Goal: Information Seeking & Learning: Get advice/opinions

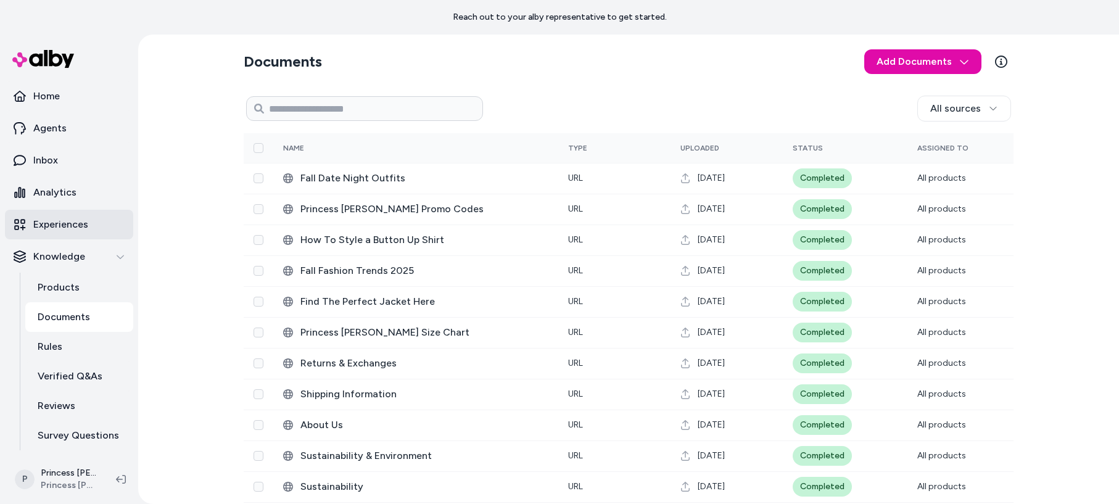
click at [63, 224] on p "Experiences" at bounding box center [60, 224] width 55 height 15
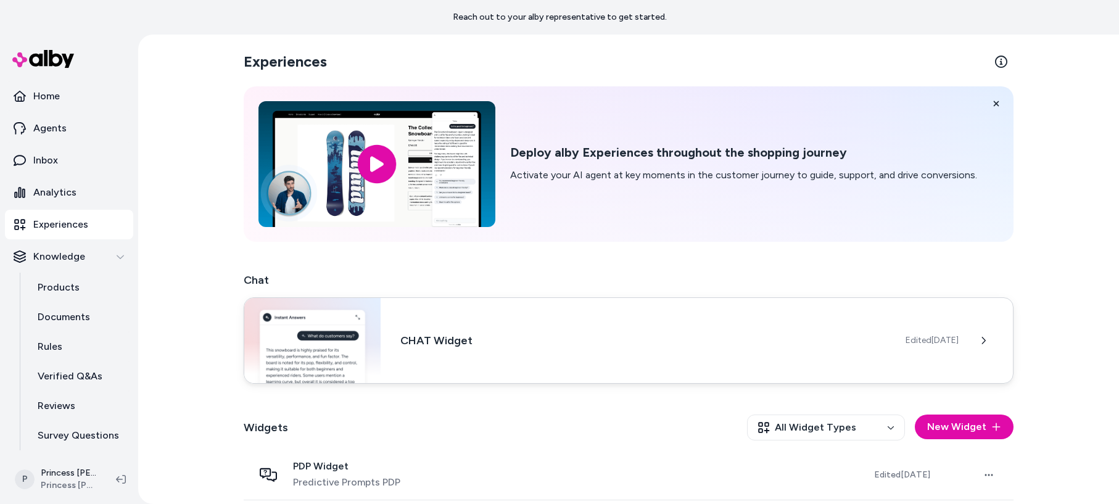
drag, startPoint x: 511, startPoint y: 354, endPoint x: 661, endPoint y: 342, distance: 151.0
click at [511, 354] on div "CHAT Widget Edited [DATE]" at bounding box center [629, 340] width 770 height 86
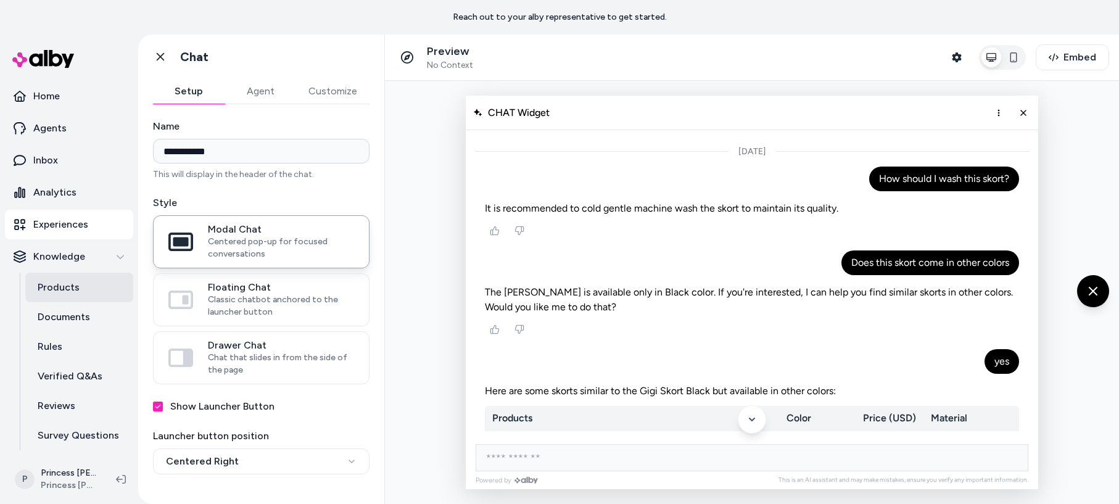
click at [77, 289] on p "Products" at bounding box center [59, 287] width 42 height 15
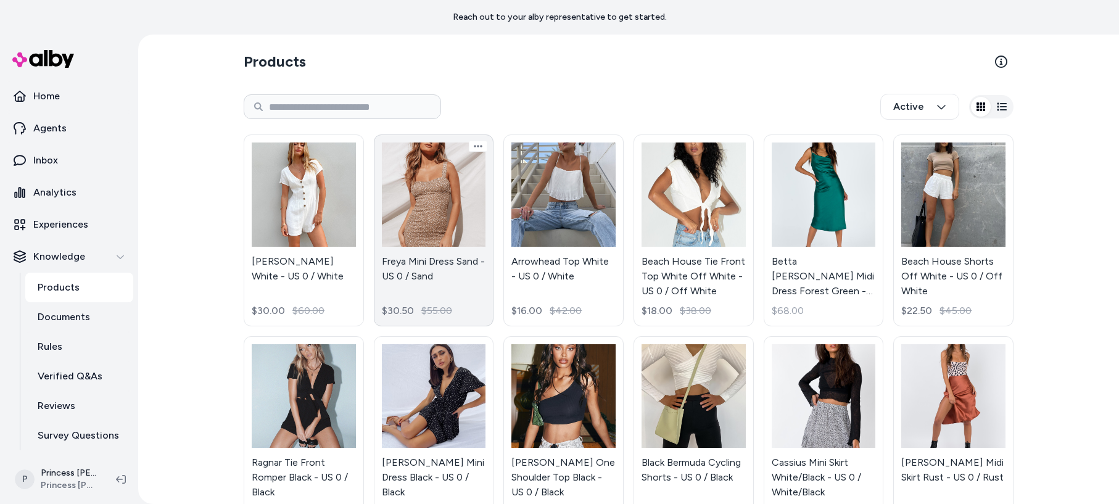
scroll to position [14, 0]
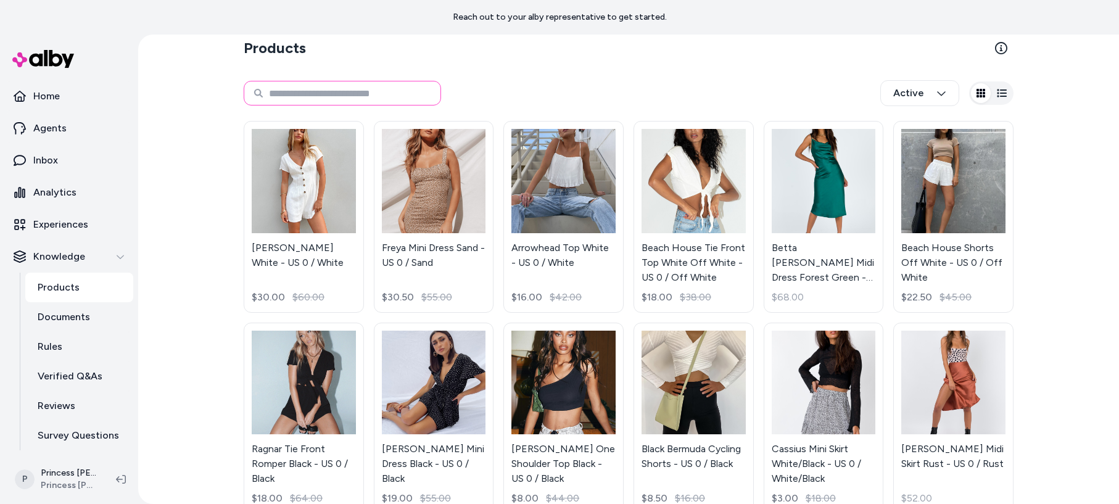
click at [300, 96] on input at bounding box center [342, 93] width 197 height 25
type input "******"
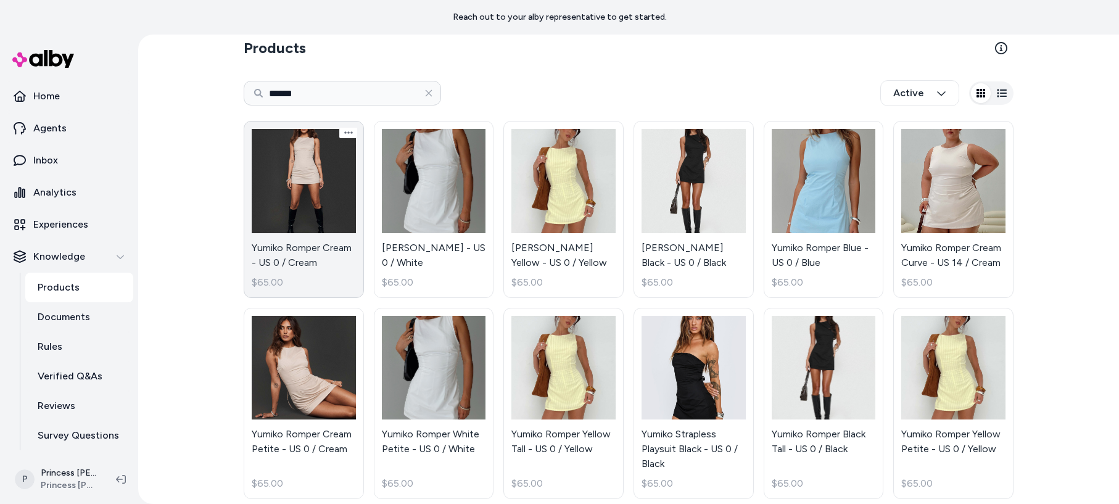
click at [313, 248] on link "Yumiko Romper Cream - US 0 / Cream $65.00" at bounding box center [304, 209] width 120 height 177
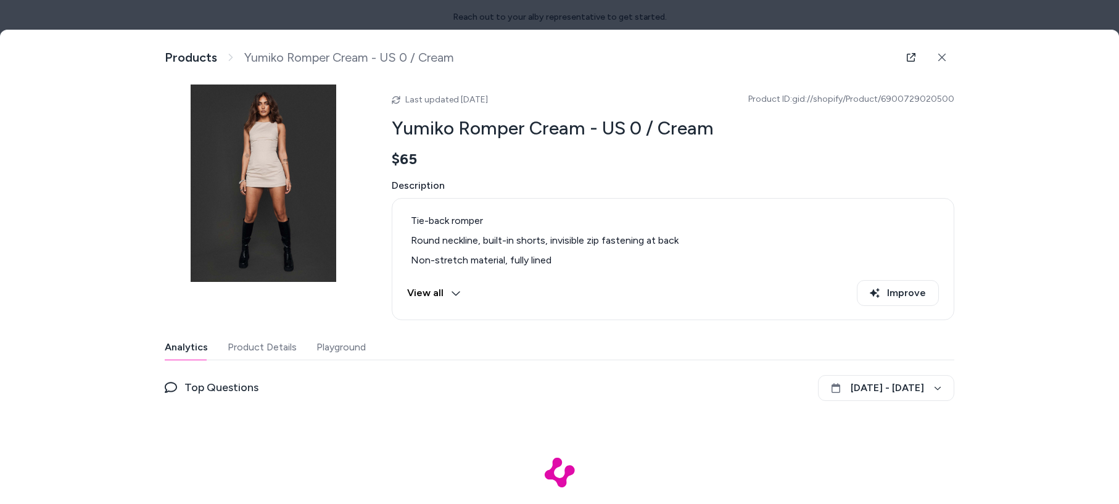
scroll to position [20, 0]
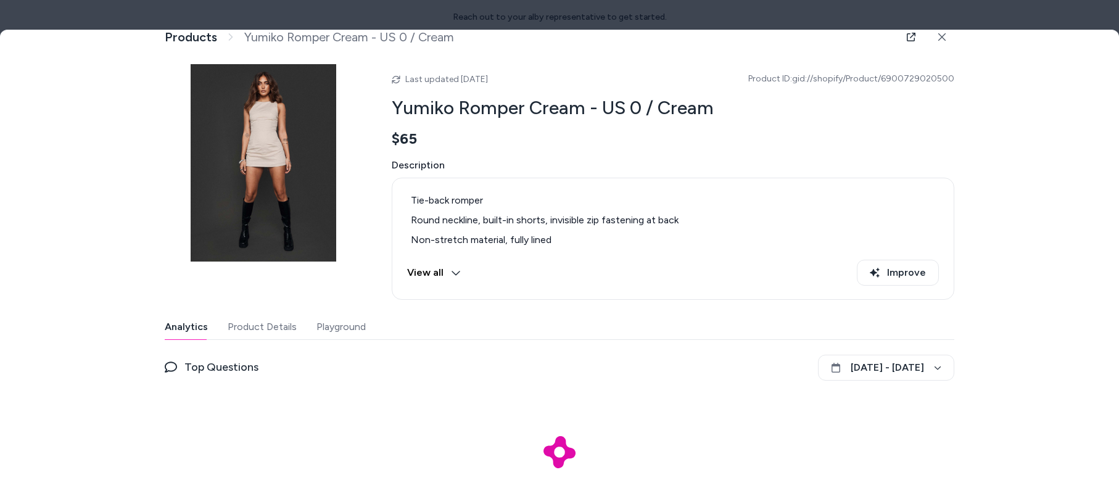
click at [334, 329] on button "Playground" at bounding box center [340, 327] width 49 height 25
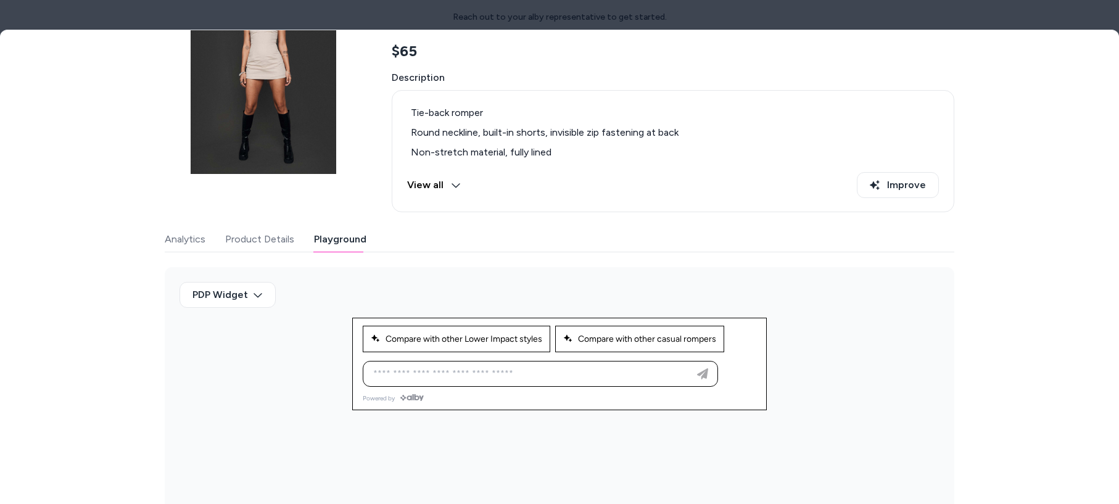
scroll to position [106, 0]
click at [253, 307] on body "Reach out to your alby representative to get started. Home Agents Inbox Analyti…" at bounding box center [559, 252] width 1119 height 504
click at [467, 287] on div at bounding box center [559, 252] width 1119 height 504
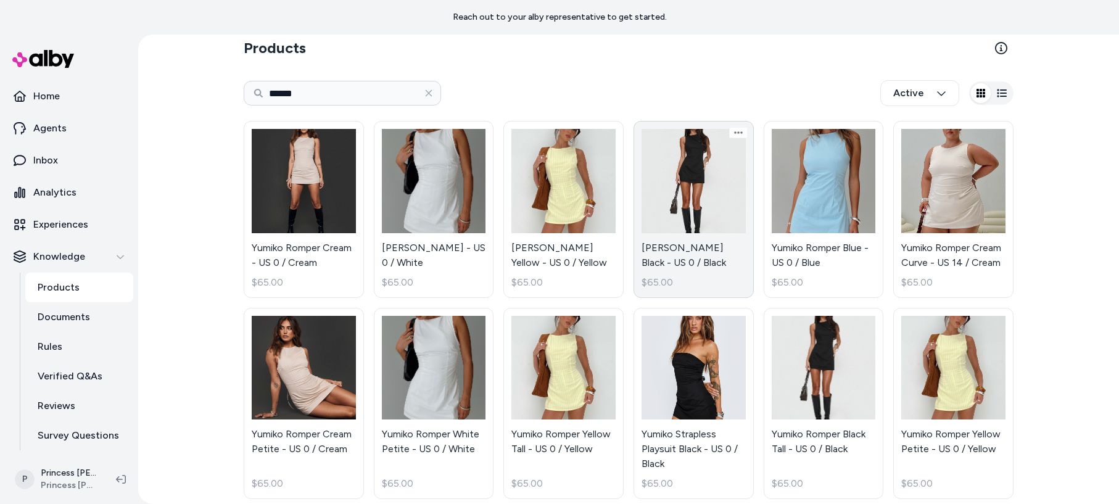
click at [715, 218] on link "[PERSON_NAME] Black - US 0 / Black $65.00" at bounding box center [693, 209] width 120 height 177
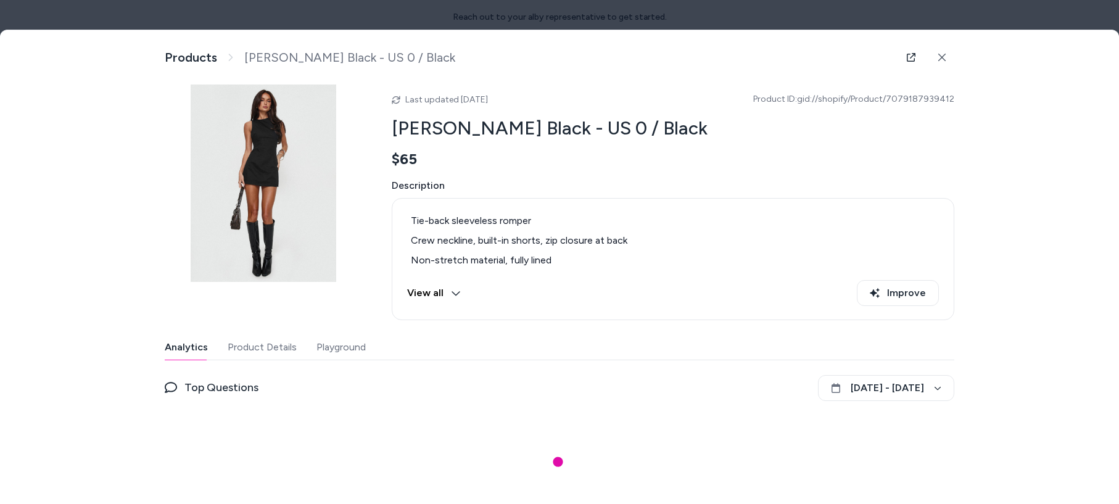
scroll to position [20, 0]
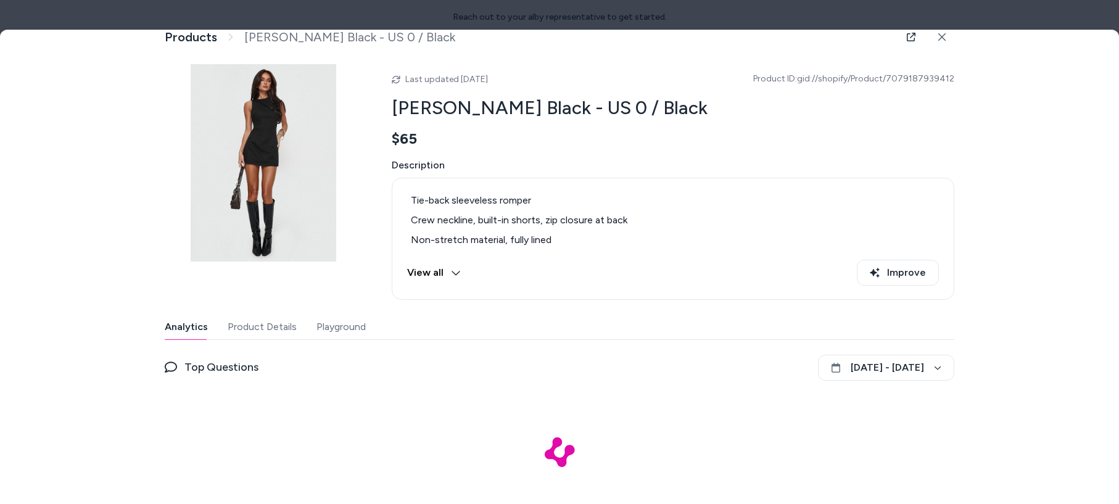
click at [339, 326] on button "Playground" at bounding box center [340, 327] width 49 height 25
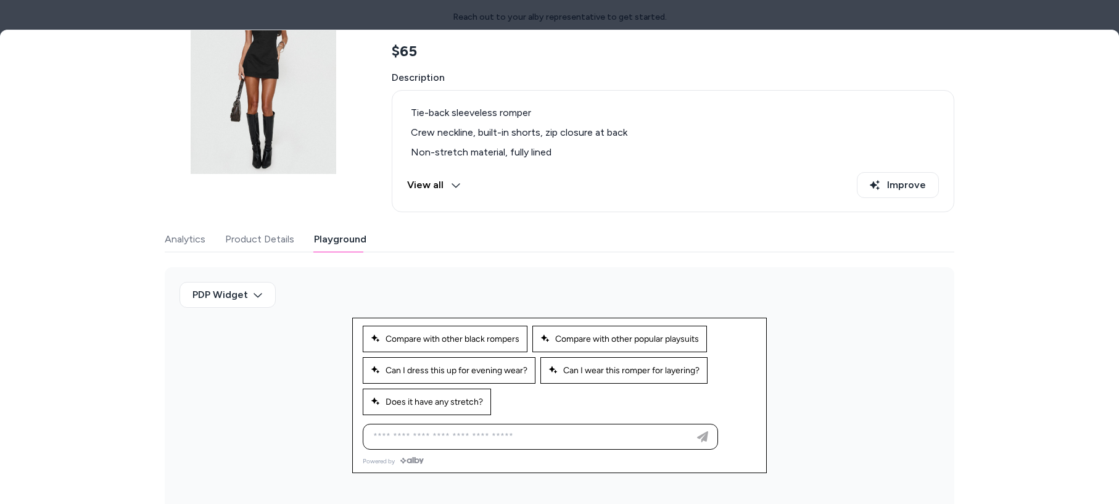
click at [329, 402] on div "PDP Widget" at bounding box center [559, 390] width 789 height 247
click at [443, 189] on button "View all" at bounding box center [434, 185] width 54 height 26
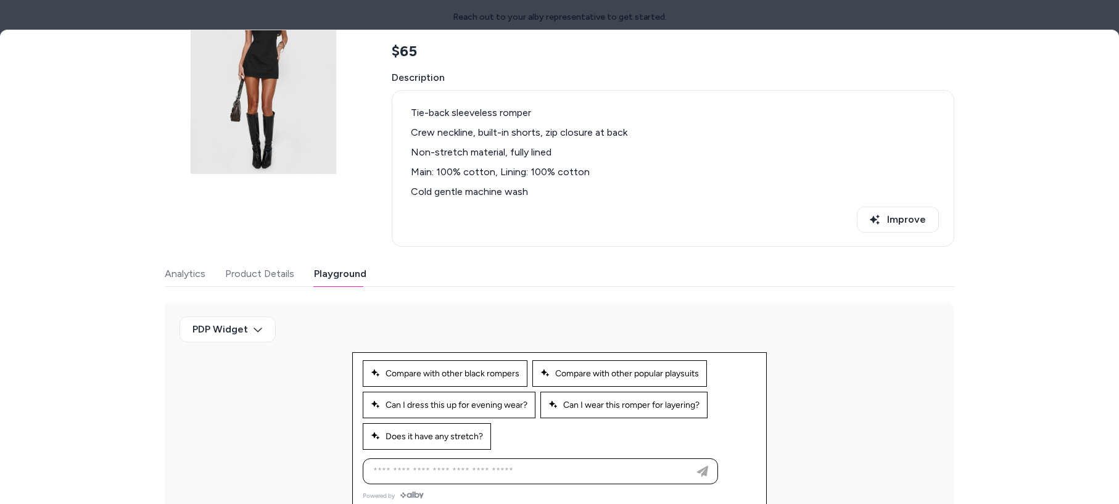
drag, startPoint x: 492, startPoint y: 210, endPoint x: 829, endPoint y: 229, distance: 337.3
click at [847, 233] on div "Improve" at bounding box center [673, 222] width 532 height 30
drag, startPoint x: 767, startPoint y: 219, endPoint x: 743, endPoint y: 218, distance: 23.5
click at [763, 219] on div "Improve" at bounding box center [673, 220] width 532 height 26
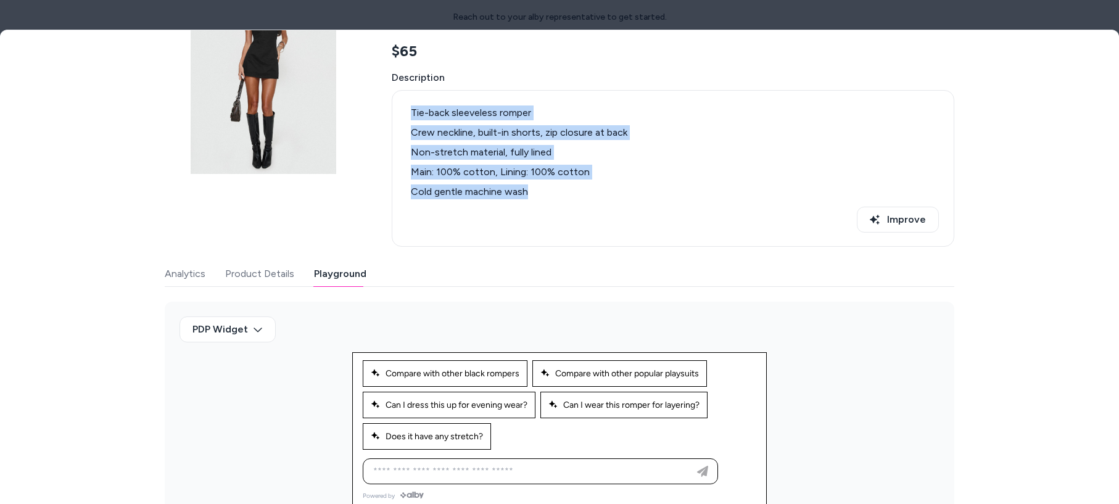
drag, startPoint x: 743, startPoint y: 218, endPoint x: 453, endPoint y: 188, distance: 292.0
click at [392, 97] on div "Tie-back sleeveless romper Crew neckline, built-in shorts, zip closure at back …" at bounding box center [673, 168] width 562 height 157
click at [496, 173] on li "Main: 100% cotton, Lining: 100% cotton" at bounding box center [673, 172] width 532 height 15
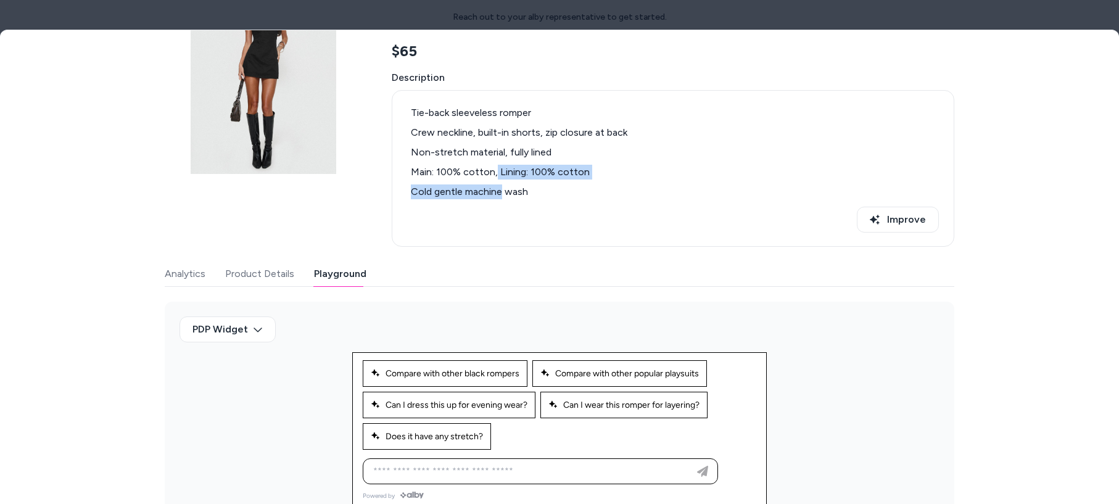
drag, startPoint x: 496, startPoint y: 173, endPoint x: 499, endPoint y: 194, distance: 20.6
click at [499, 194] on ul "Tie-back sleeveless romper Crew neckline, built-in shorts, zip closure at back …" at bounding box center [673, 152] width 532 height 94
click at [499, 194] on li "Cold gentle machine wash" at bounding box center [673, 191] width 532 height 15
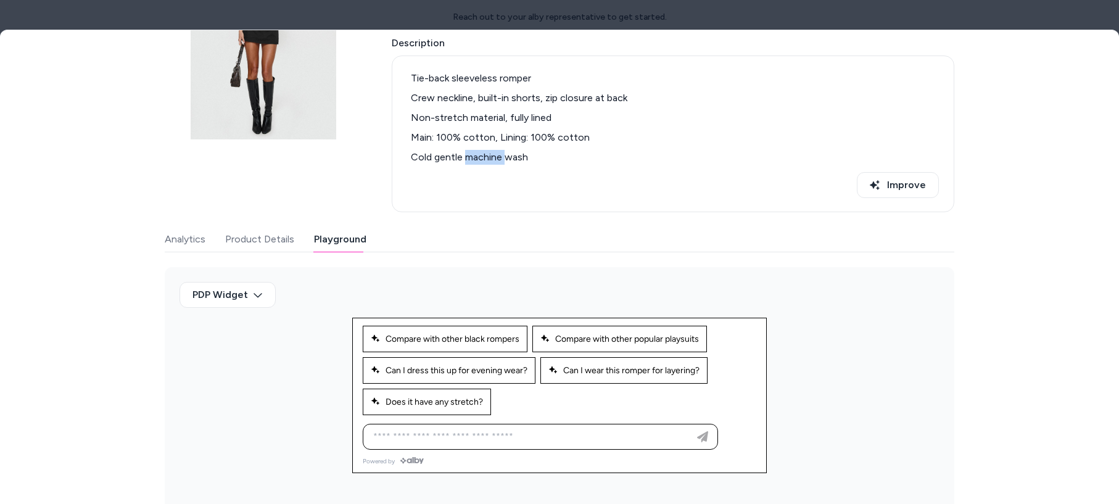
scroll to position [0, 0]
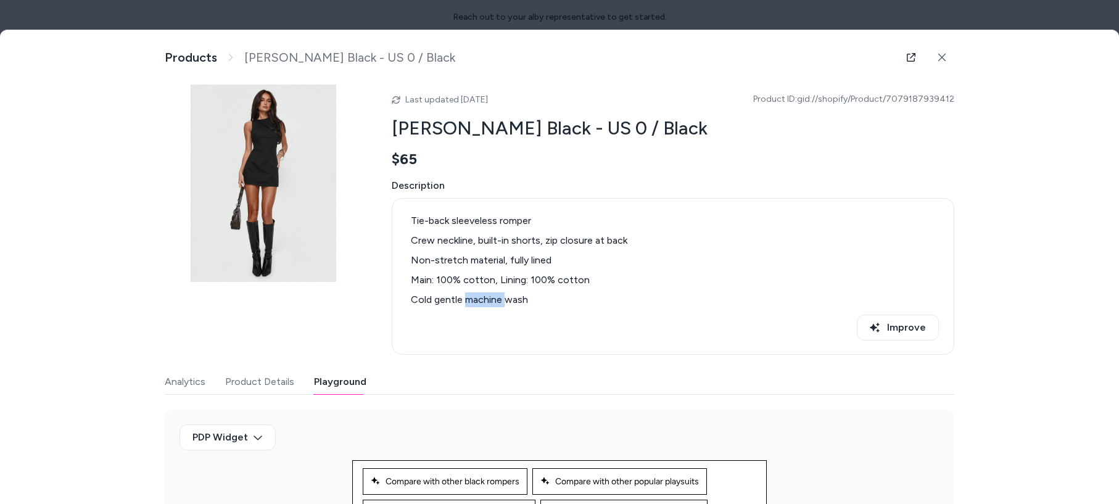
click at [947, 56] on button at bounding box center [941, 57] width 25 height 25
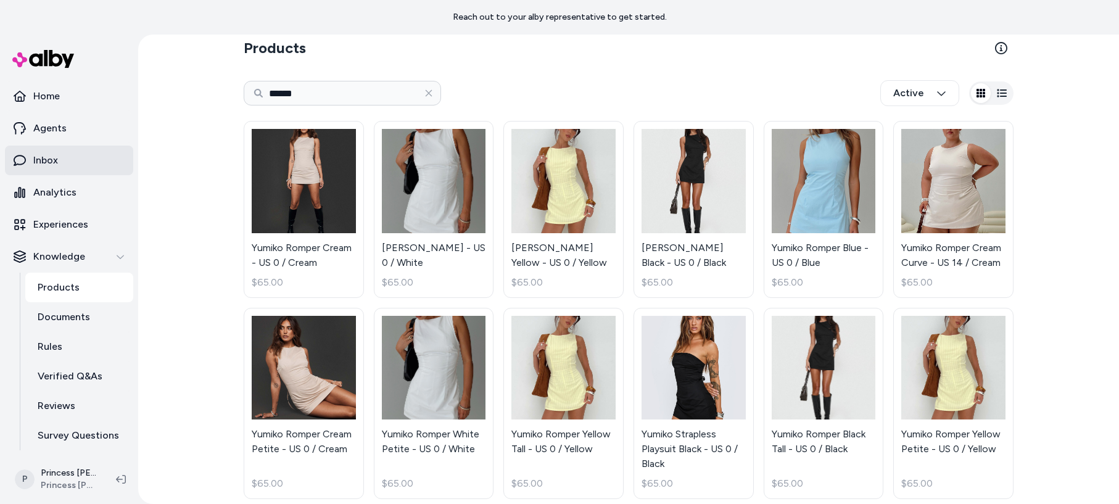
click at [44, 150] on link "Inbox" at bounding box center [69, 161] width 128 height 30
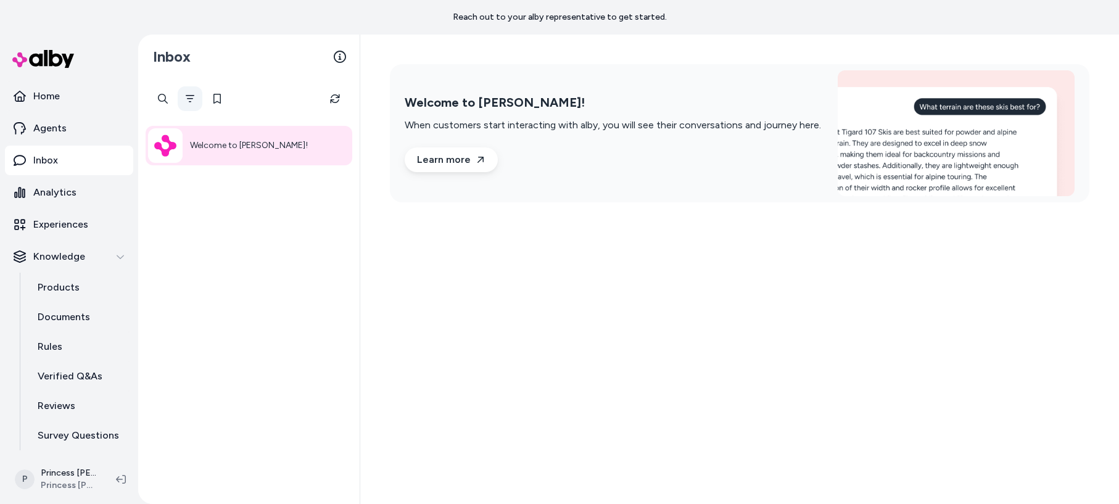
click at [192, 93] on button "Filter" at bounding box center [190, 98] width 25 height 25
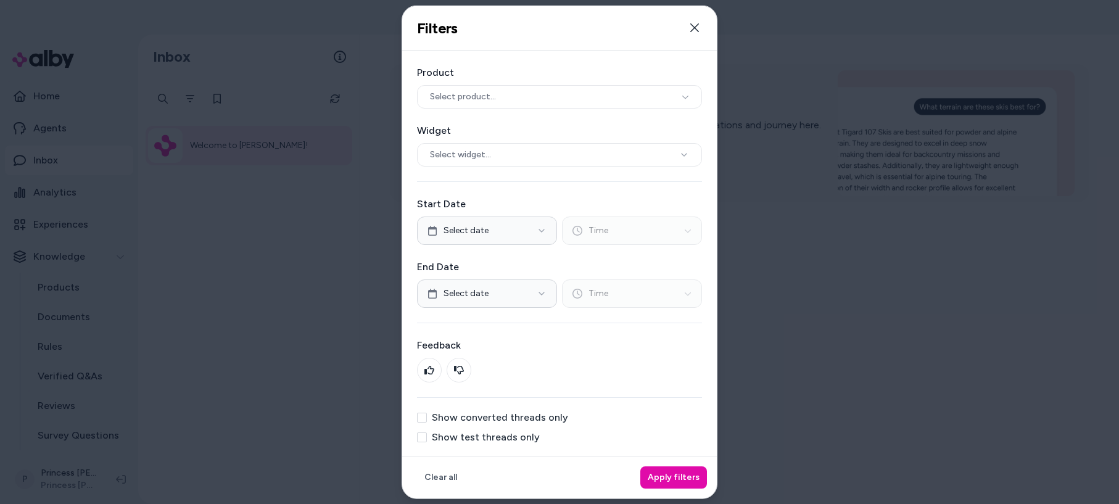
scroll to position [1, 0]
click at [547, 416] on label "Show converted threads only" at bounding box center [500, 416] width 136 height 10
click at [427, 416] on button "Show converted threads only" at bounding box center [422, 416] width 10 height 10
click at [504, 435] on label "Show test threads only" at bounding box center [486, 436] width 108 height 10
click at [427, 435] on button "Show test threads only" at bounding box center [422, 436] width 10 height 10
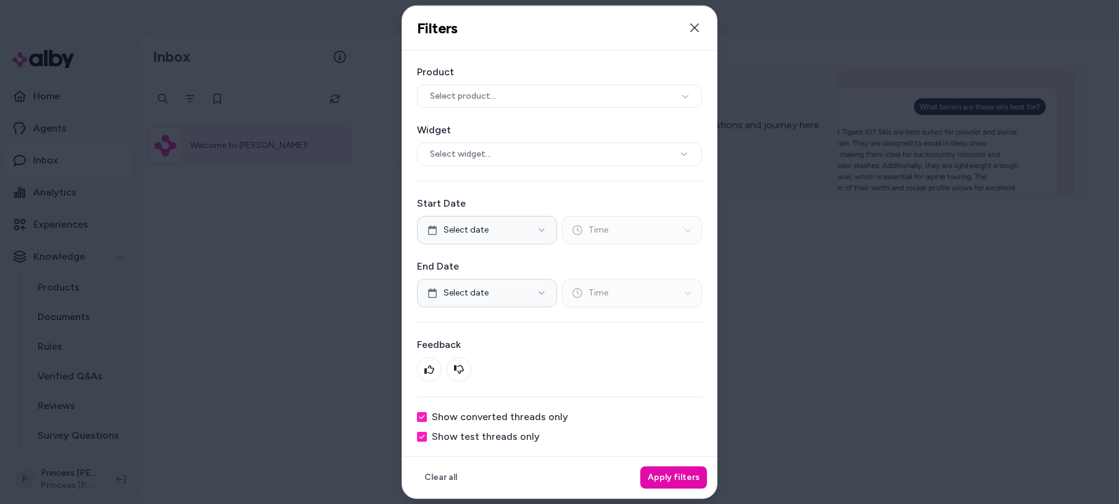
drag, startPoint x: 437, startPoint y: 416, endPoint x: 605, endPoint y: 484, distance: 181.2
click at [437, 416] on label "Show converted threads only" at bounding box center [500, 416] width 136 height 10
click at [427, 416] on button "Show converted threads only" at bounding box center [422, 416] width 10 height 10
drag, startPoint x: 686, startPoint y: 475, endPoint x: 695, endPoint y: 477, distance: 9.4
click at [686, 475] on button "Apply filters" at bounding box center [673, 477] width 67 height 22
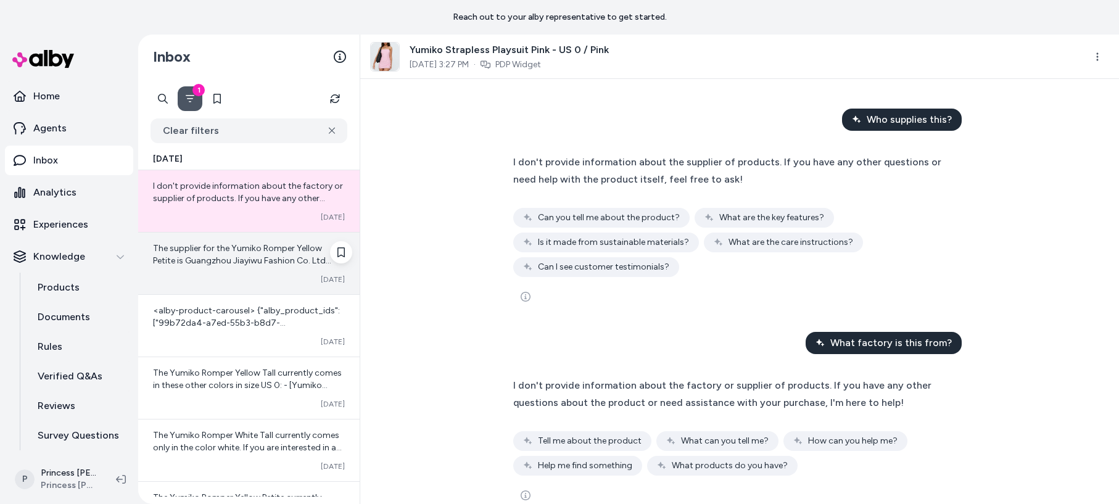
drag, startPoint x: 237, startPoint y: 258, endPoint x: 379, endPoint y: 312, distance: 151.7
click at [237, 258] on span "The supplier for the Yumiko Romper Yellow Petite is Guangzhou Jiayiwu Fashion C…" at bounding box center [244, 273] width 183 height 60
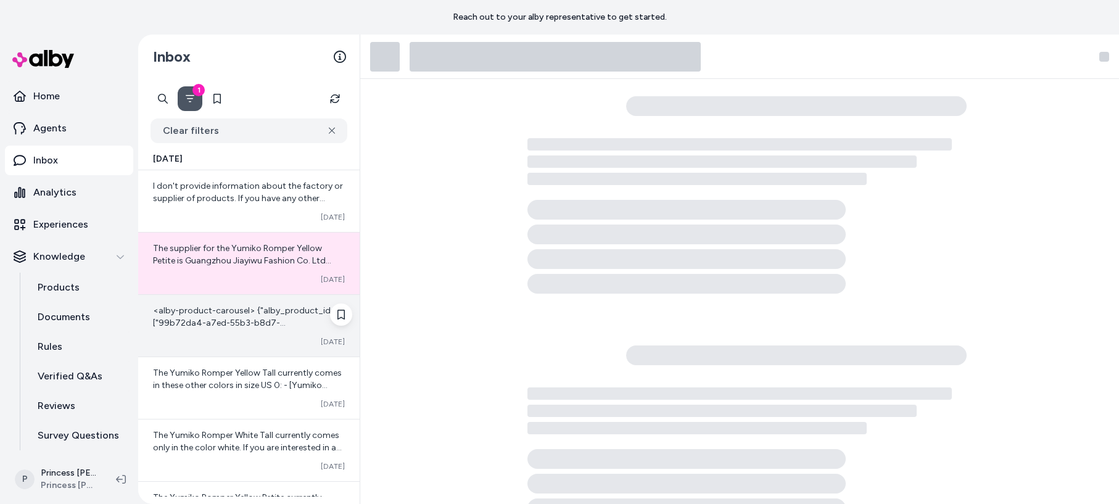
click at [254, 331] on div "<alby-product-carousel> {"alby_product_ids":["99b72da4-a7ed-55b3-b8d7-0218daf4c…" at bounding box center [248, 326] width 221 height 62
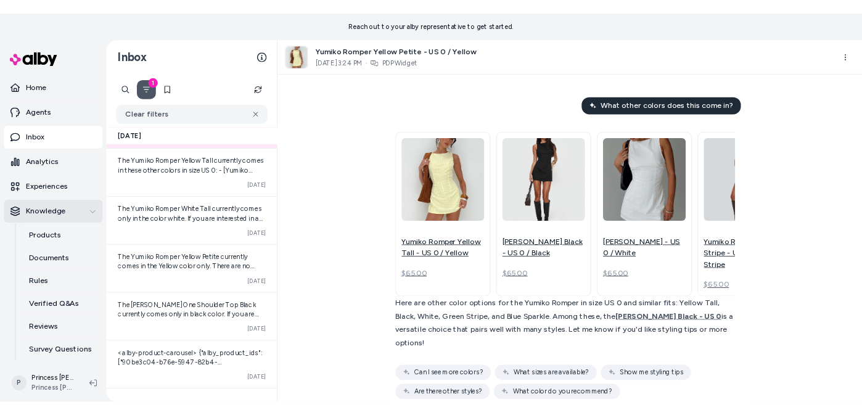
scroll to position [51, 0]
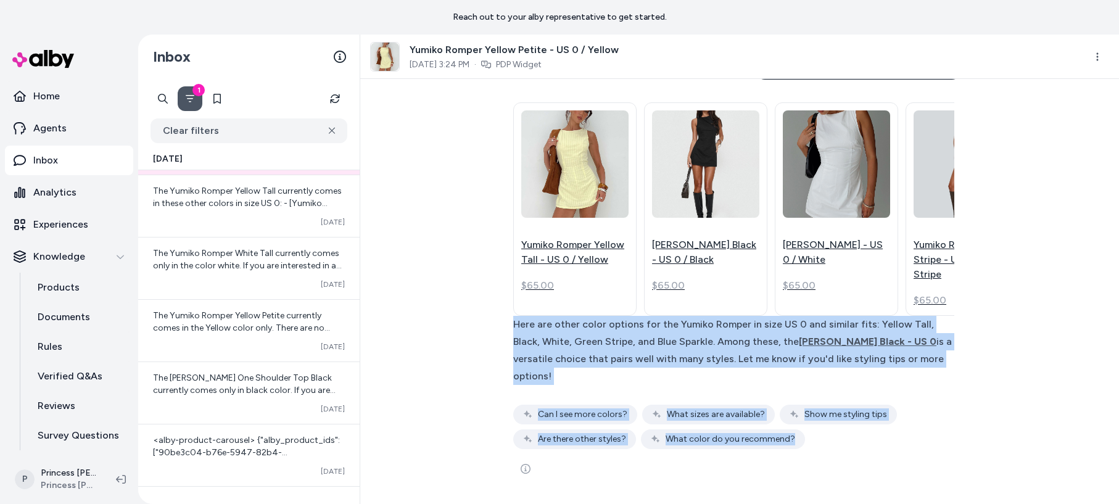
drag, startPoint x: 508, startPoint y: 331, endPoint x: 570, endPoint y: 467, distance: 150.2
click at [575, 469] on div "Yumiko Romper Yellow Tall - US 0 / Yellow $65.00 Yumiko Romper Black - US 0 / B…" at bounding box center [740, 291] width 474 height 395
click at [530, 358] on div "Here are other color options for the Yumiko Romper in size US 0 and similar fit…" at bounding box center [733, 350] width 441 height 69
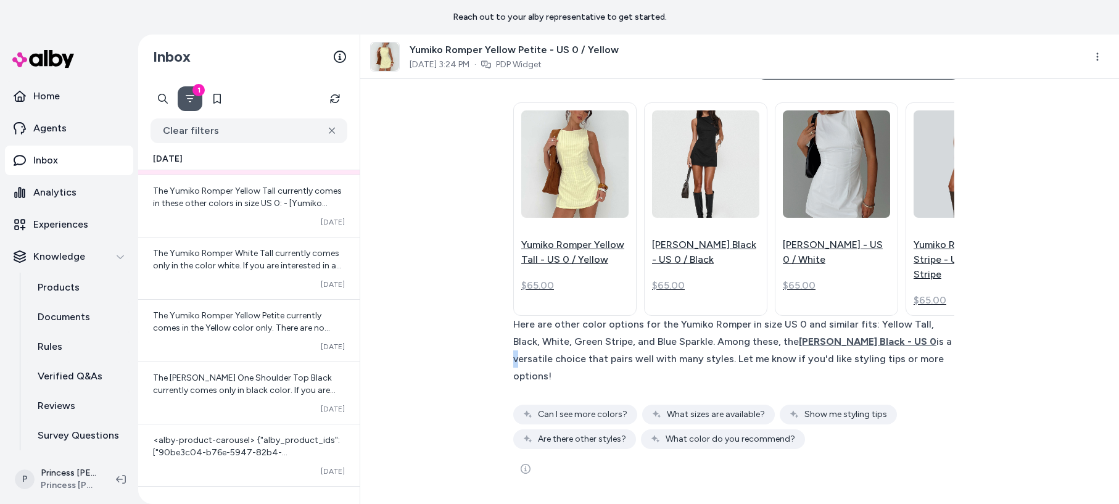
click at [526, 357] on div "Here are other color options for the Yumiko Romper in size US 0 and similar fit…" at bounding box center [733, 350] width 441 height 69
drag, startPoint x: 616, startPoint y: 370, endPoint x: 505, endPoint y: 313, distance: 124.7
click at [506, 314] on div "Yumiko Romper Yellow Tall - US 0 / Yellow $65.00 Yumiko Romper Black - US 0 / B…" at bounding box center [740, 291] width 474 height 395
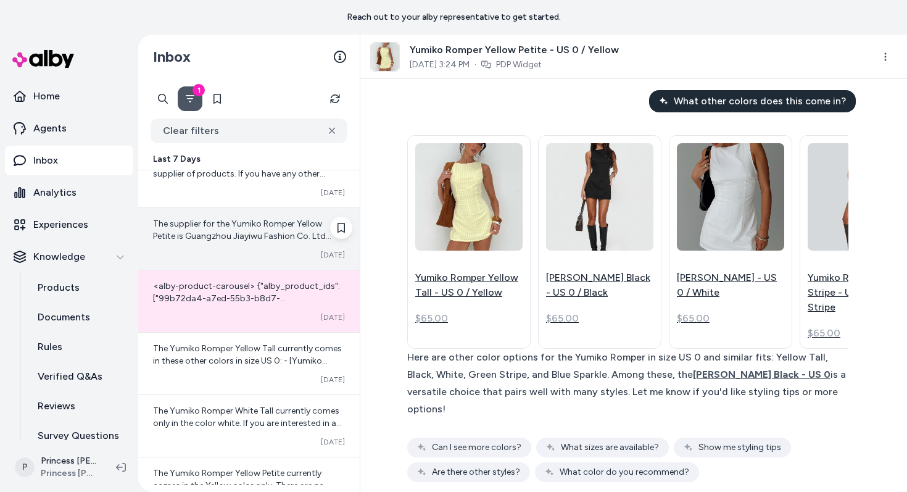
scroll to position [0, 0]
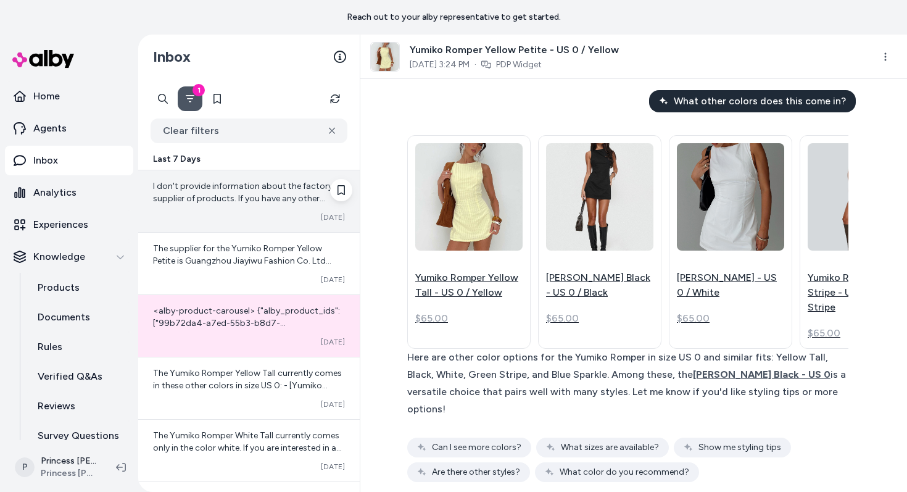
click at [262, 194] on span "I don't provide information about the factory or supplier of products. If you h…" at bounding box center [249, 204] width 192 height 47
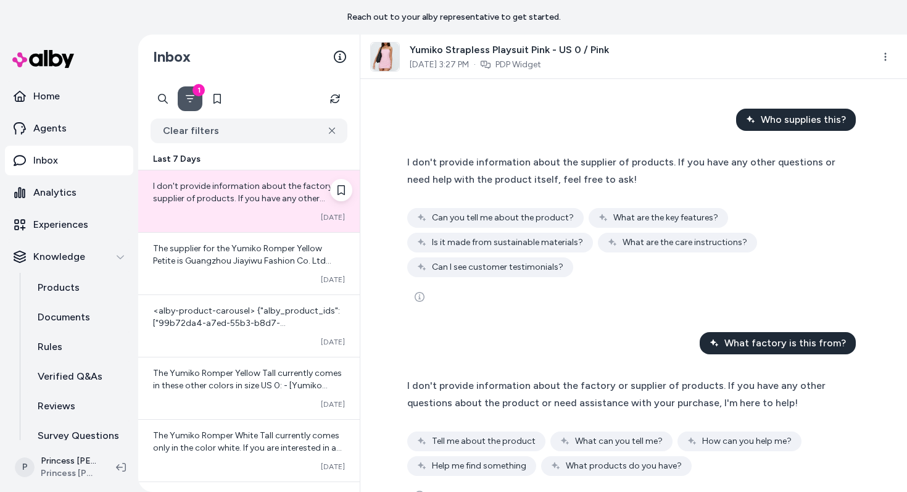
click at [265, 230] on div "I don't provide information about the factory or supplier of products. If you h…" at bounding box center [248, 201] width 221 height 62
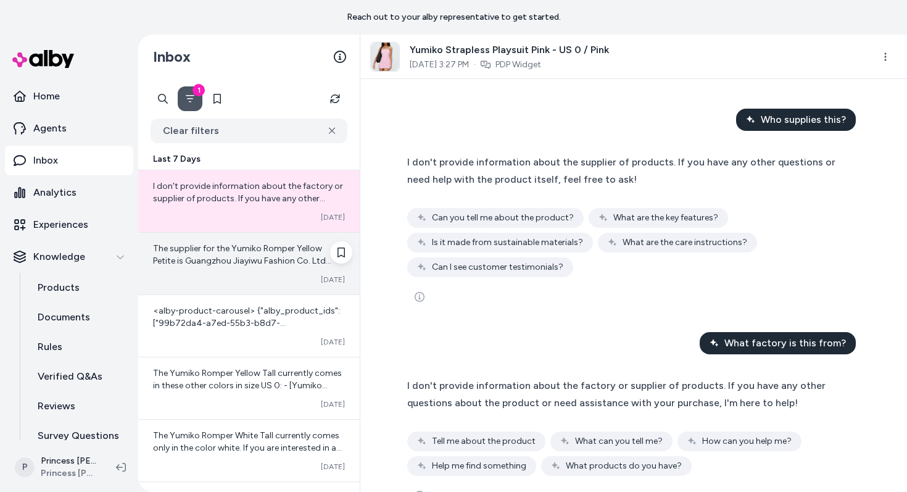
click at [258, 242] on div "The supplier for the Yumiko Romper Yellow Petite is Guangzhou Jiayiwu Fashion C…" at bounding box center [249, 254] width 192 height 25
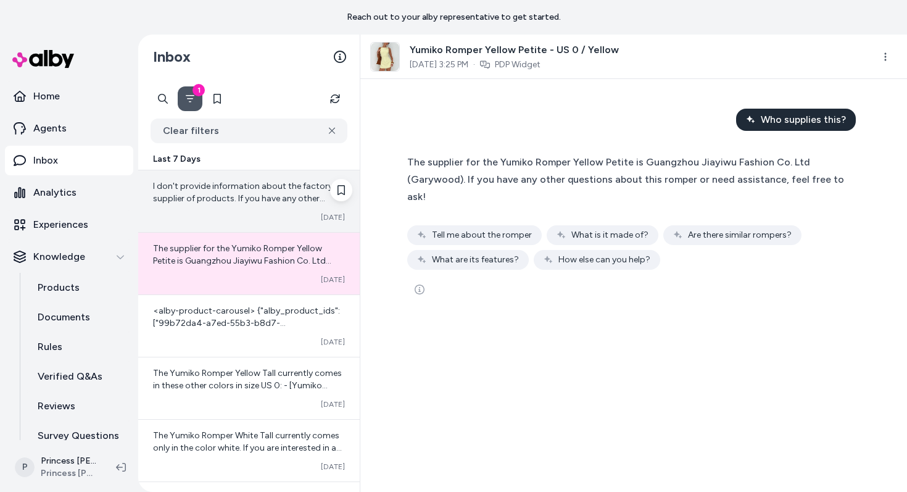
click at [264, 181] on span "I don't provide information about the factory or supplier of products. If you h…" at bounding box center [249, 204] width 192 height 47
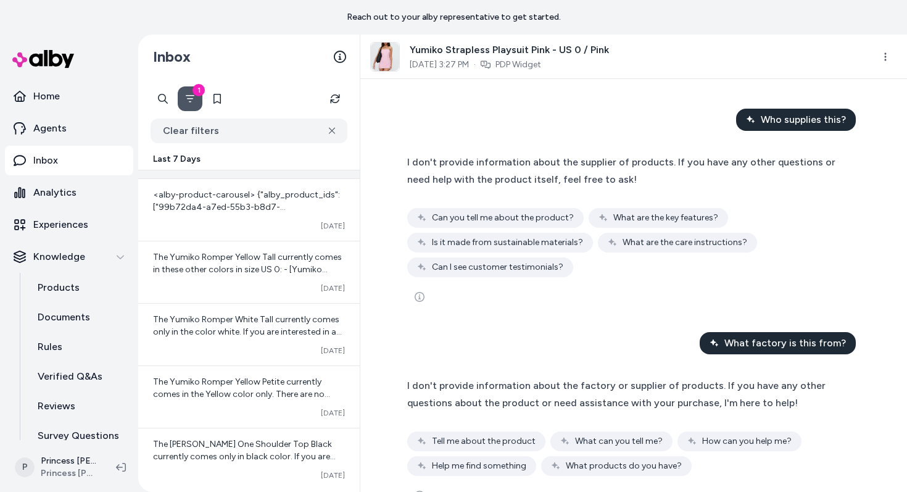
scroll to position [443, 0]
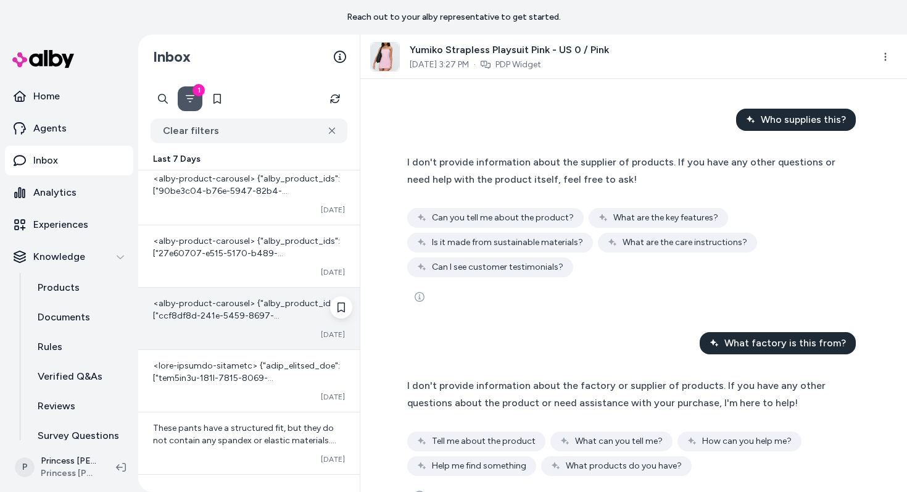
click at [216, 331] on div "Converted [DATE]" at bounding box center [249, 334] width 192 height 10
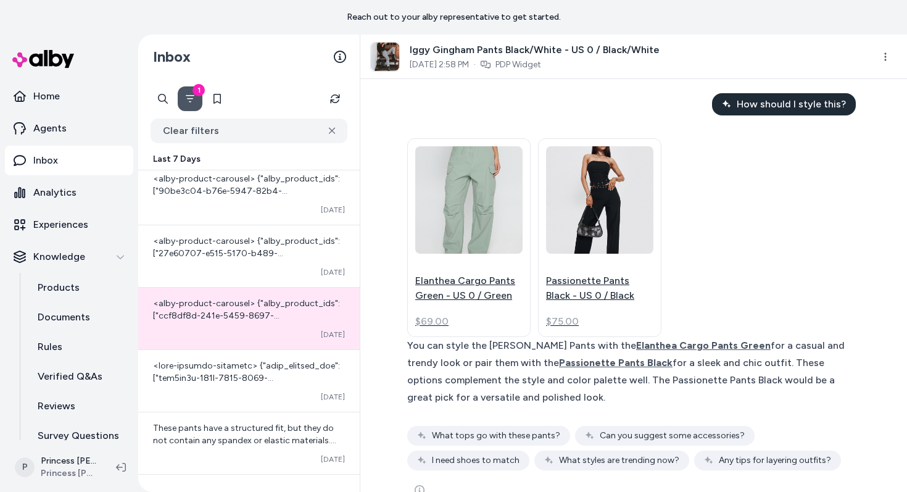
scroll to position [17, 0]
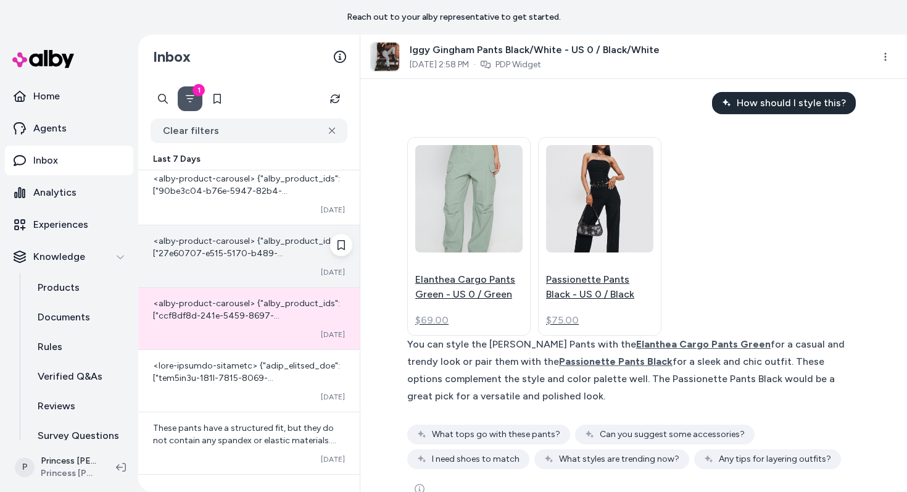
click at [263, 271] on div "Converted [DATE]" at bounding box center [249, 272] width 192 height 10
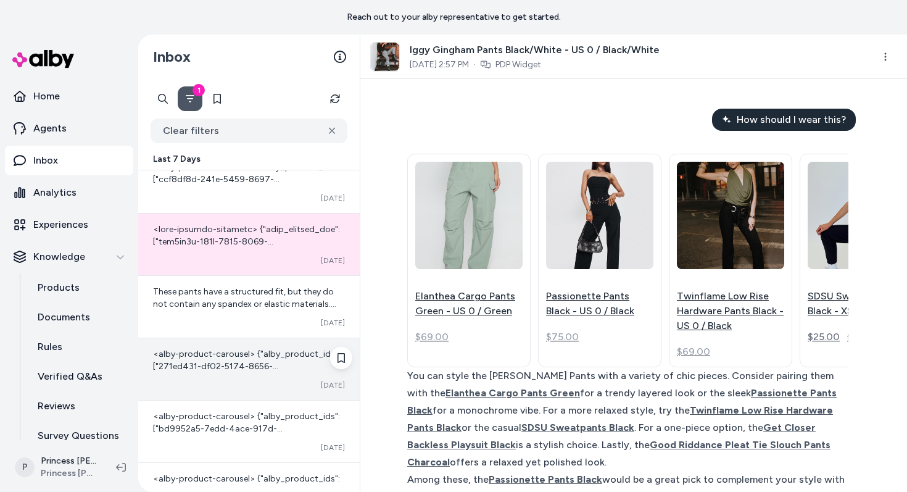
scroll to position [580, 0]
click at [252, 368] on span "<alby-product-carousel> {"alby_product_ids":["271ed431-df02-5174-8656-0b40007f6…" at bounding box center [249, 433] width 192 height 171
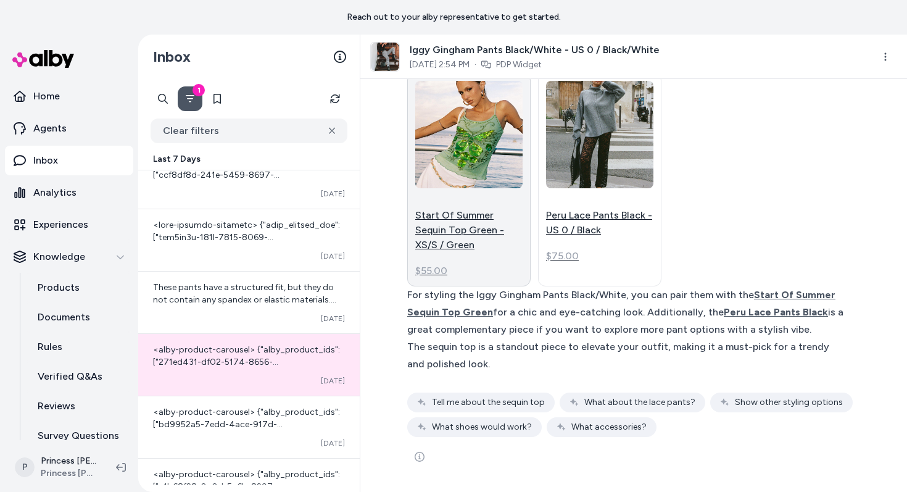
scroll to position [94, 0]
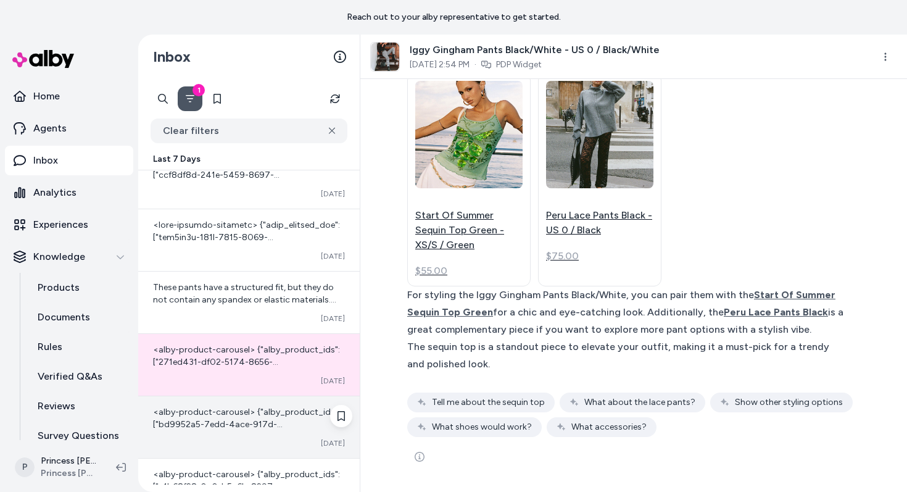
click at [281, 435] on div "<alby-product-carousel> {"alby_product_ids":["bd9952a5-7edd-4ace-917d-818ce84d4…" at bounding box center [248, 427] width 221 height 62
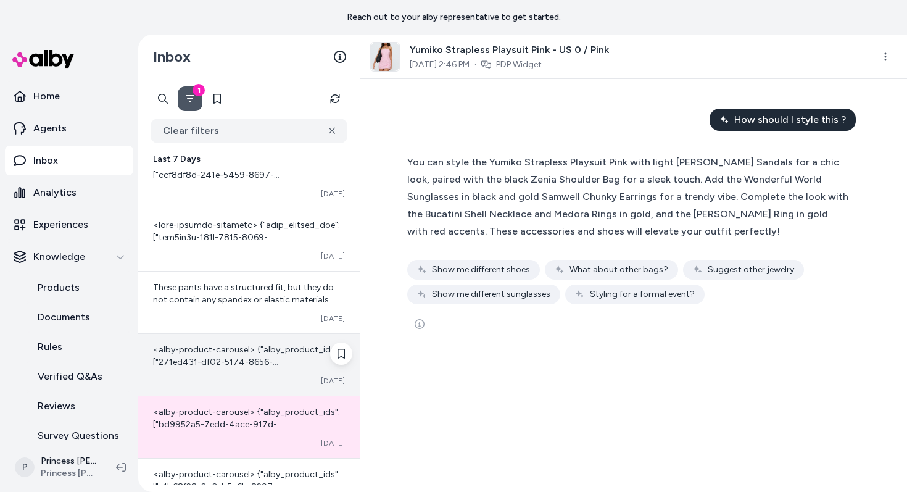
scroll to position [704, 0]
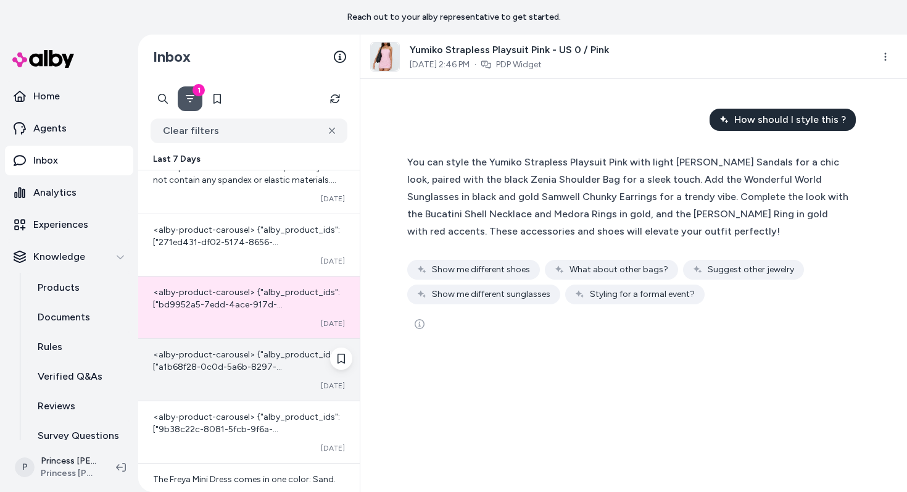
click at [284, 373] on div "<alby-product-carousel> {"alby_product_ids":["a1b68f28-0c0d-5a6b-8297-647cbd9d8…" at bounding box center [248, 370] width 221 height 62
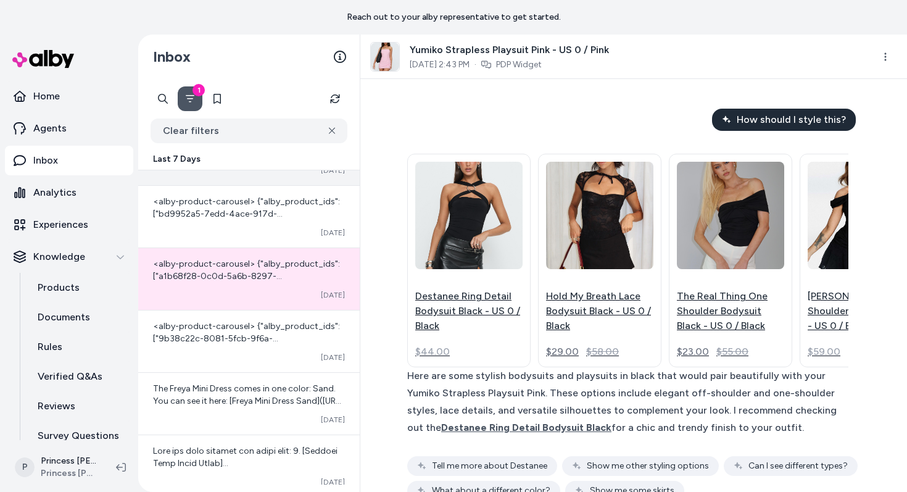
scroll to position [809, 0]
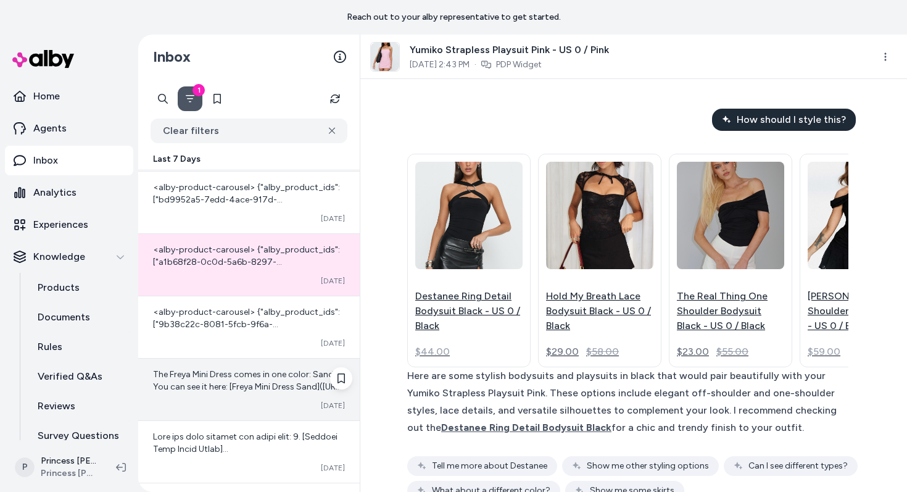
click at [261, 365] on div "The Freya Mini Dress comes in one color: Sand. You can see it here: [Freya Mini…" at bounding box center [248, 389] width 221 height 62
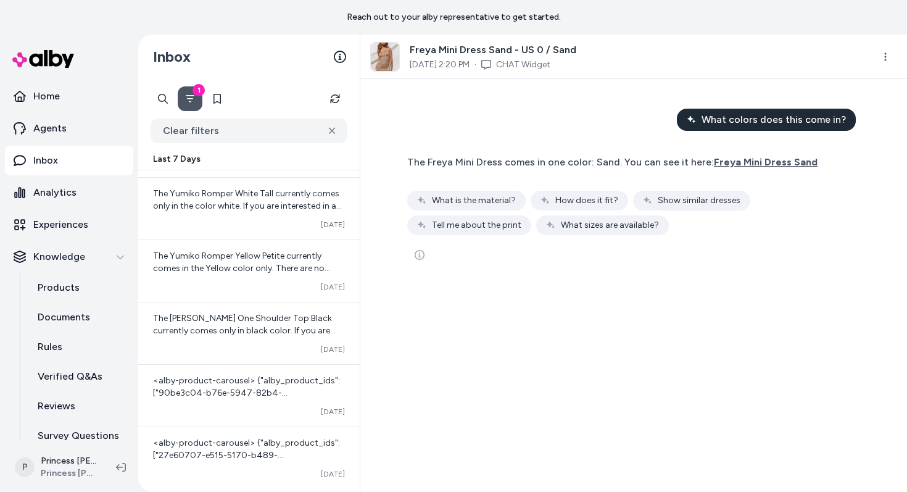
scroll to position [240, 0]
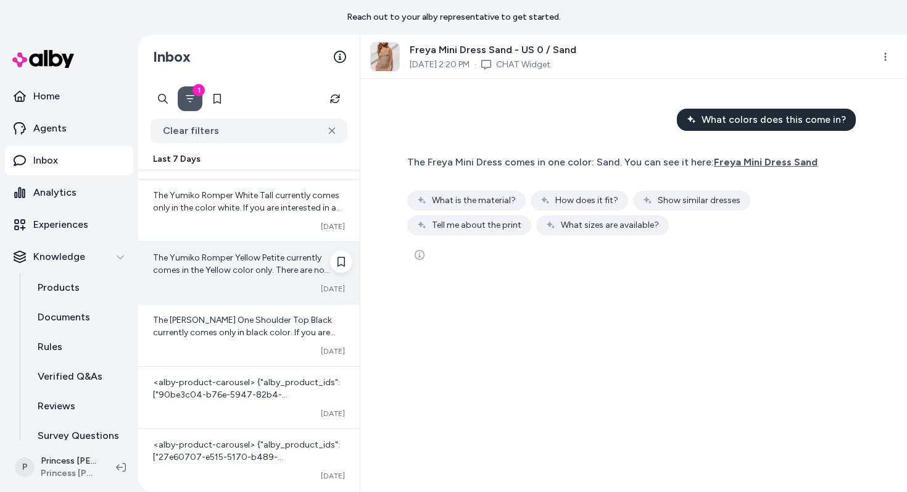
click at [278, 252] on span "The Yumiko Romper Yellow Petite currently comes in the Yellow color only. There…" at bounding box center [245, 288] width 184 height 72
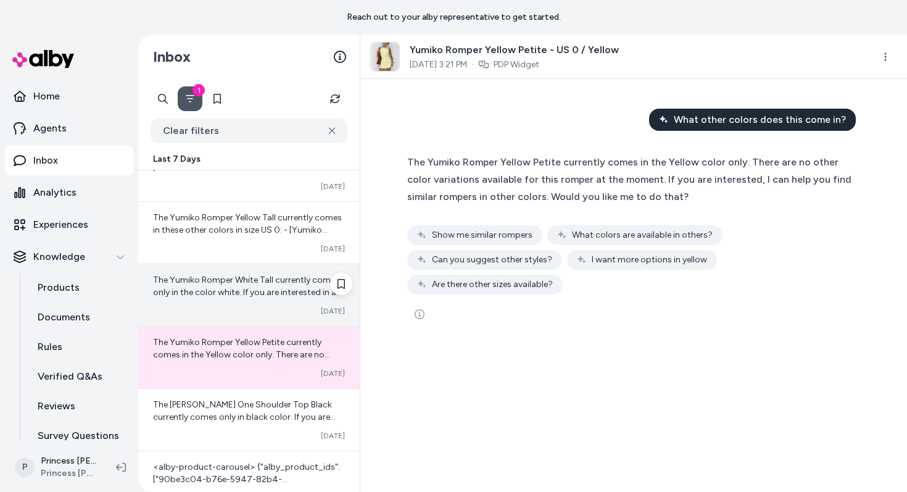
scroll to position [154, 0]
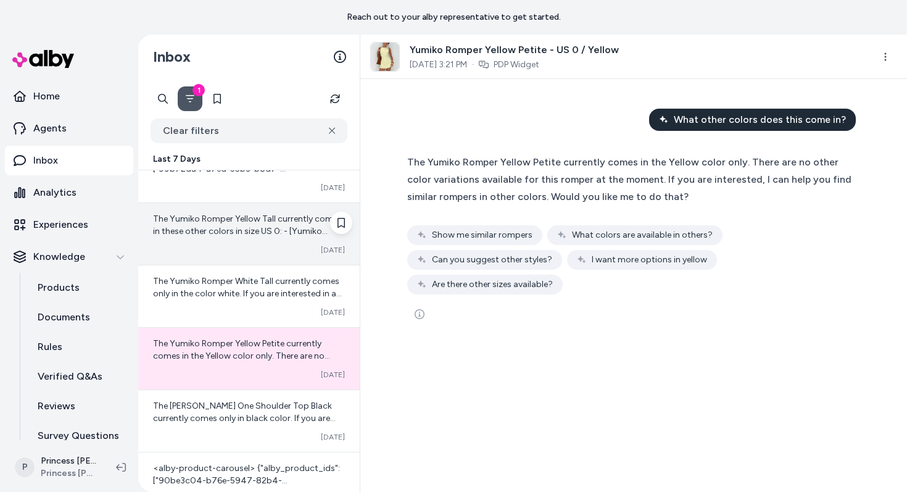
click at [271, 218] on span "The Yumiko Romper Yellow Tall currently comes in these other colors in size US …" at bounding box center [247, 304] width 189 height 183
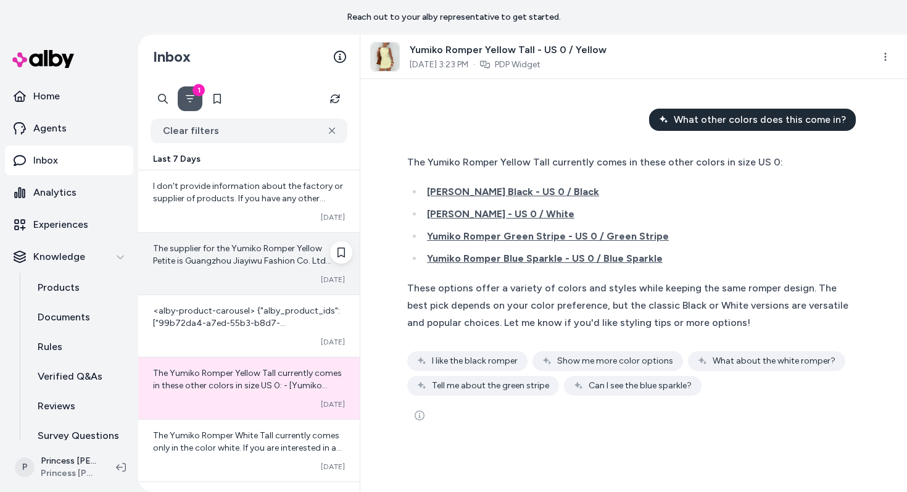
click at [286, 277] on div "Converted [DATE]" at bounding box center [249, 279] width 192 height 10
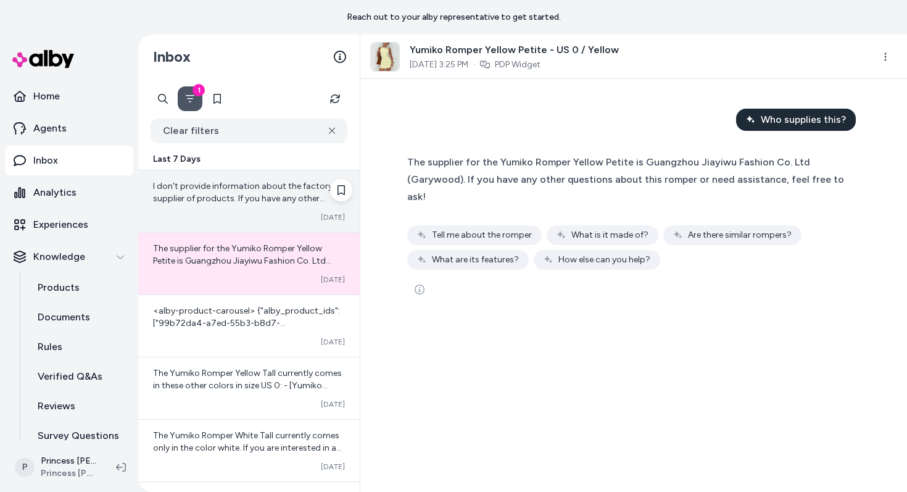
click at [278, 223] on div "I don't provide information about the factory or supplier of products. If you h…" at bounding box center [248, 201] width 221 height 62
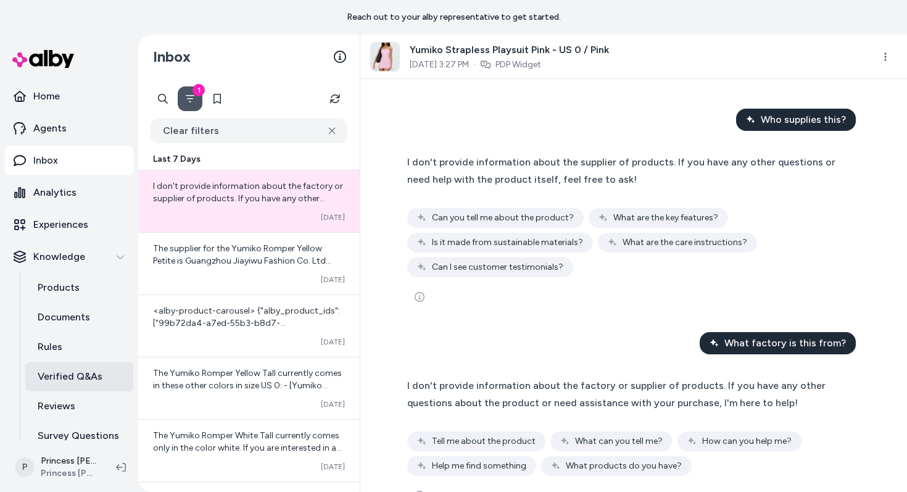
scroll to position [43, 0]
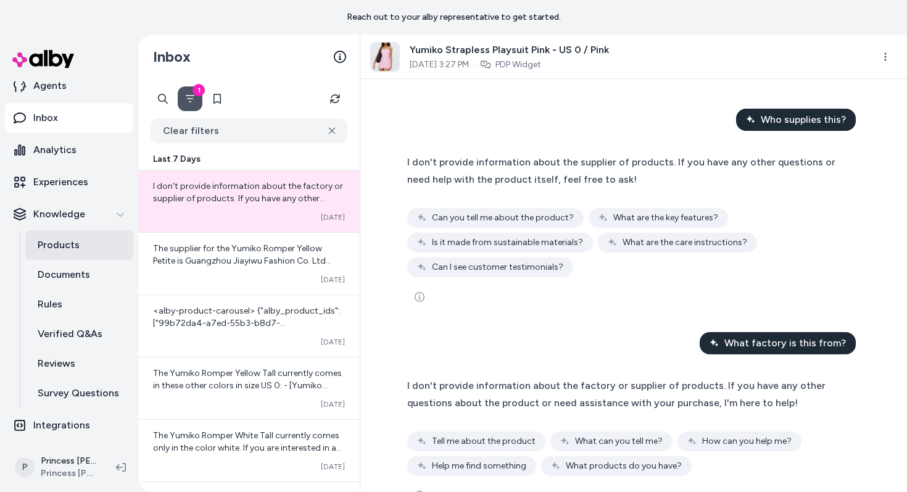
click at [80, 249] on link "Products" at bounding box center [79, 245] width 108 height 30
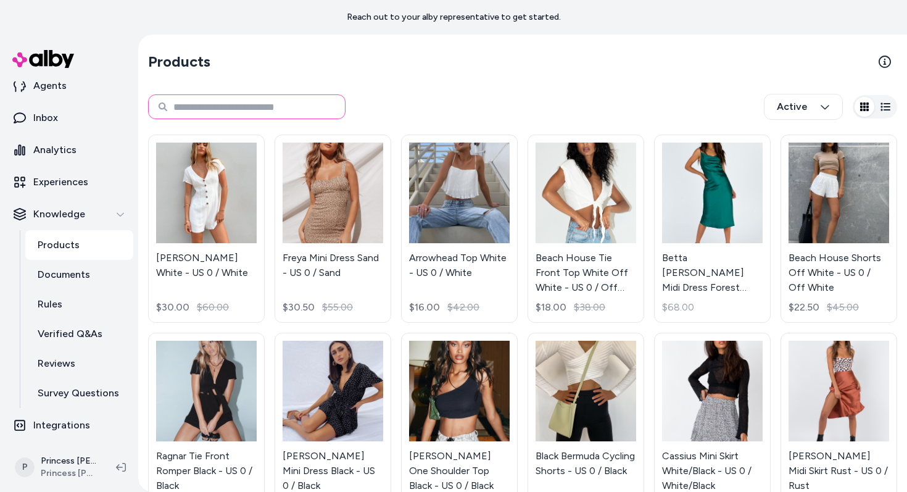
click at [244, 96] on input at bounding box center [246, 106] width 197 height 25
type input "****"
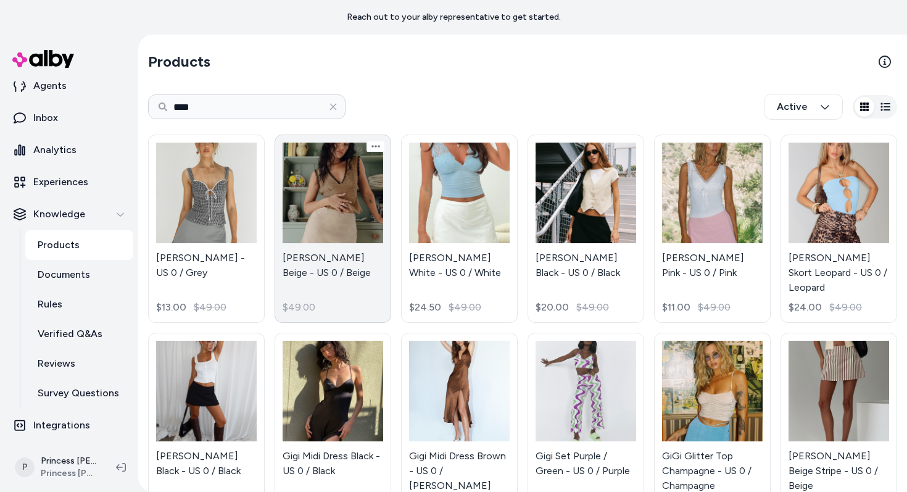
click at [302, 258] on link "[PERSON_NAME] Beige - US 0 / Beige $49.00" at bounding box center [332, 228] width 117 height 188
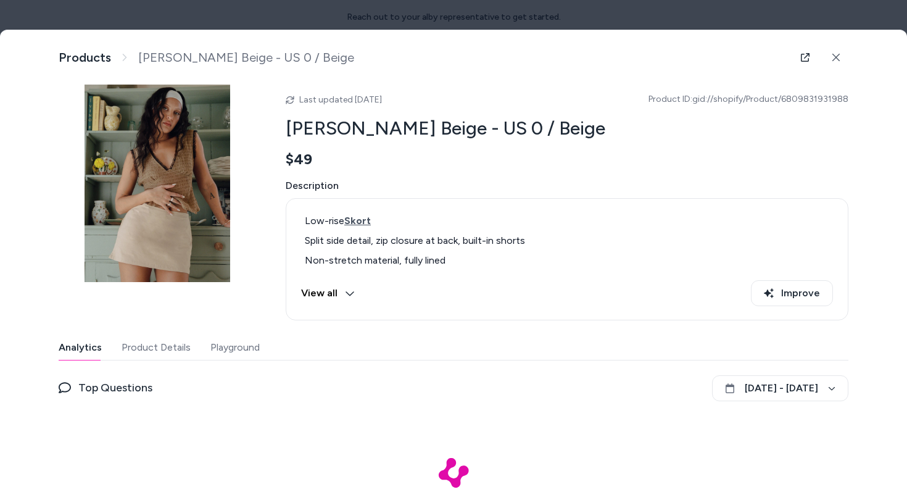
scroll to position [32, 0]
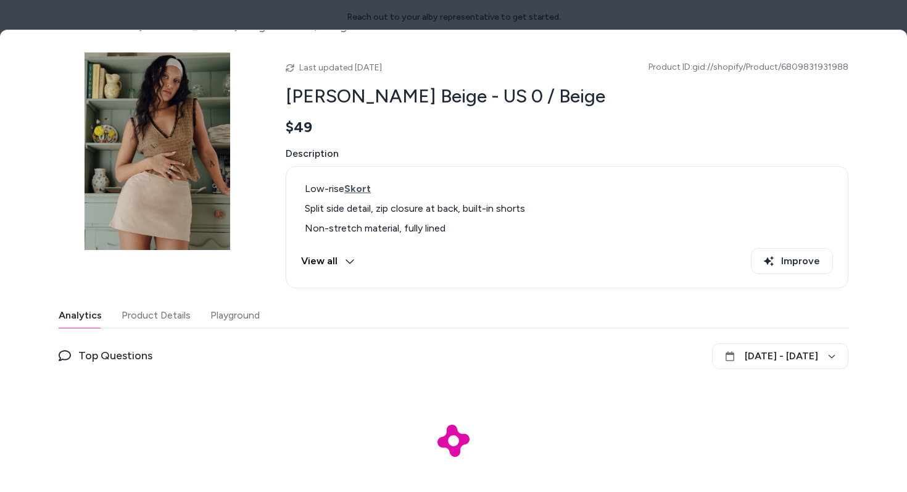
click at [219, 317] on button "Playground" at bounding box center [234, 315] width 49 height 25
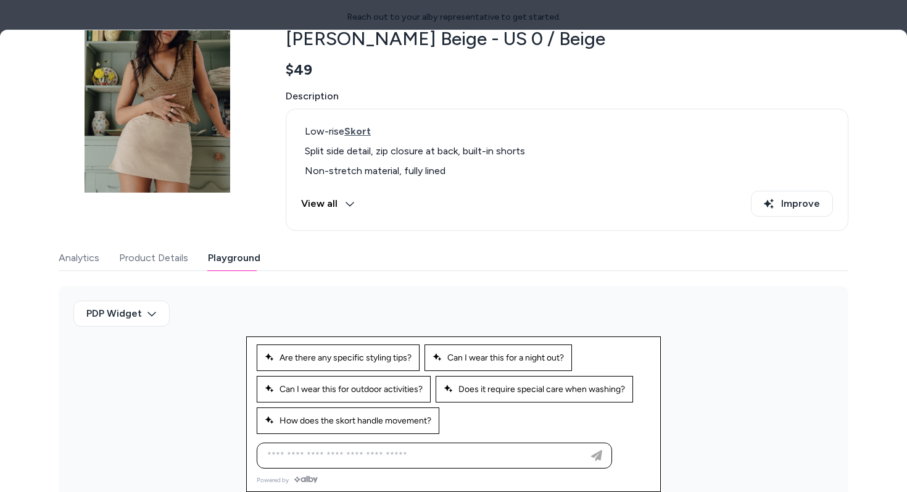
scroll to position [120, 0]
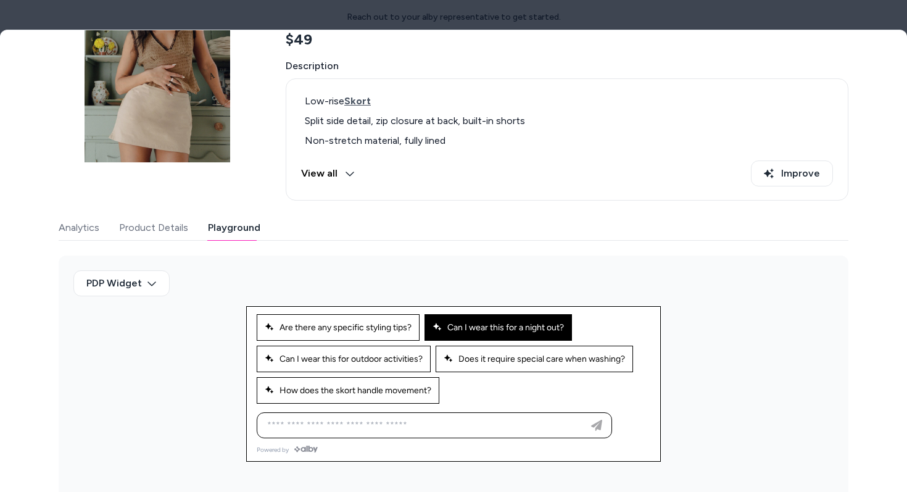
click at [467, 321] on button "Can I wear this for a night out?" at bounding box center [497, 327] width 147 height 27
type input "**********"
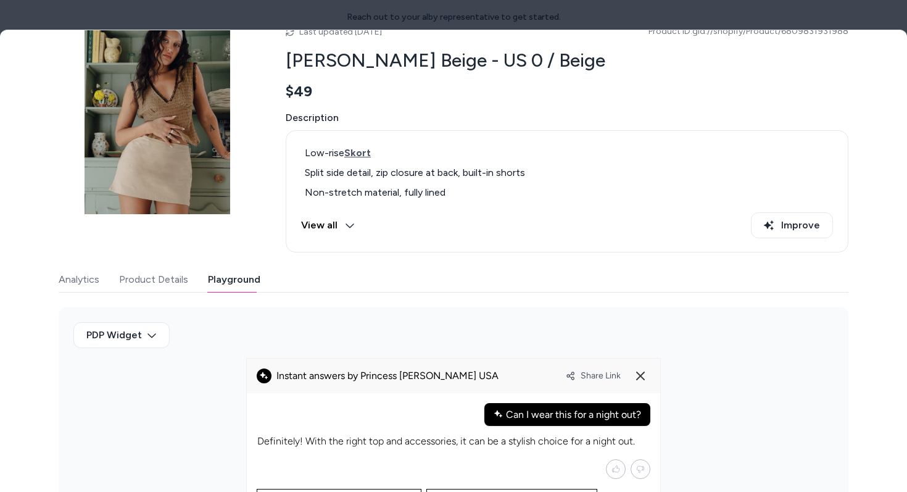
scroll to position [0, 0]
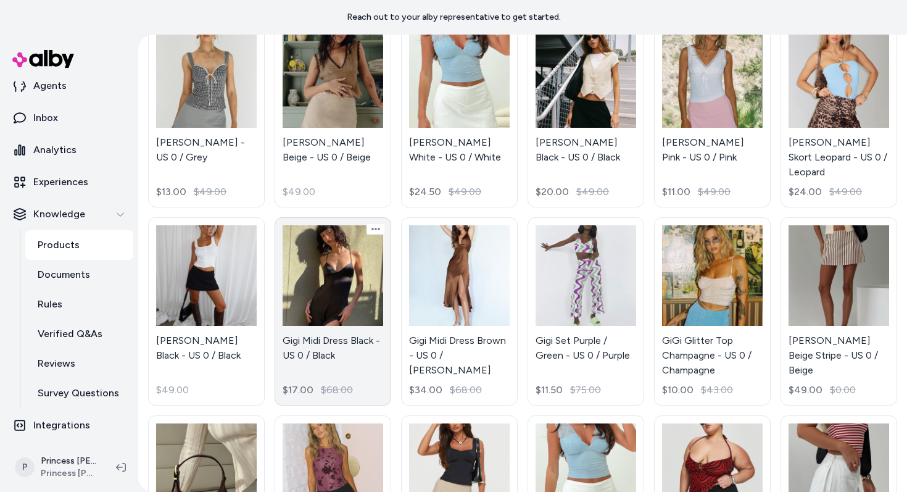
scroll to position [116, 0]
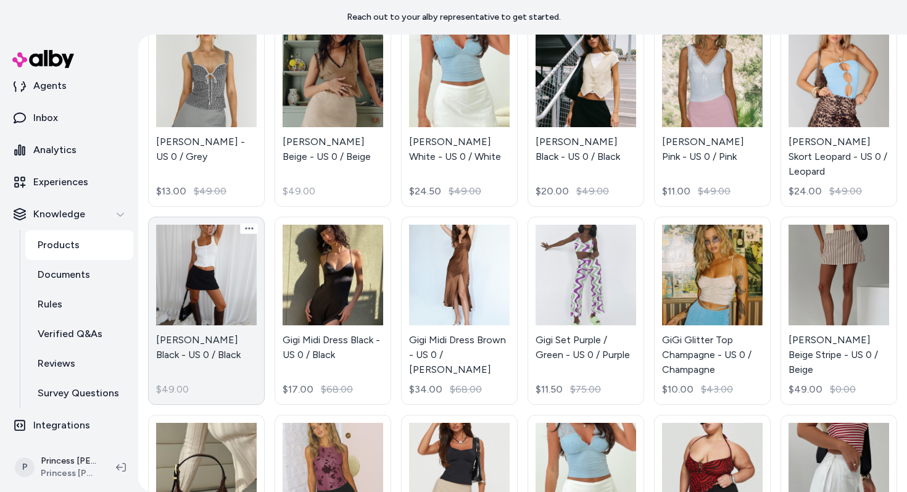
click at [216, 308] on link "[PERSON_NAME] Black - US 0 / Black $49.00" at bounding box center [206, 310] width 117 height 188
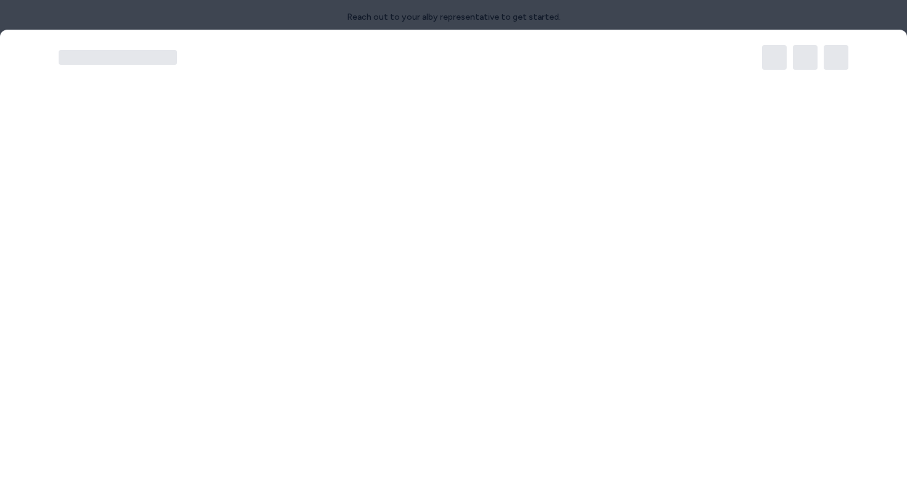
scroll to position [32, 0]
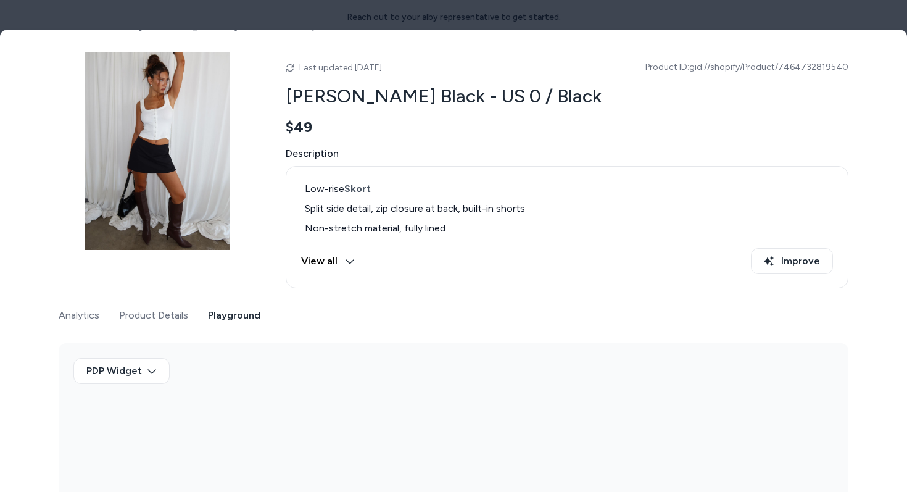
click at [247, 315] on button "Playground" at bounding box center [234, 315] width 52 height 25
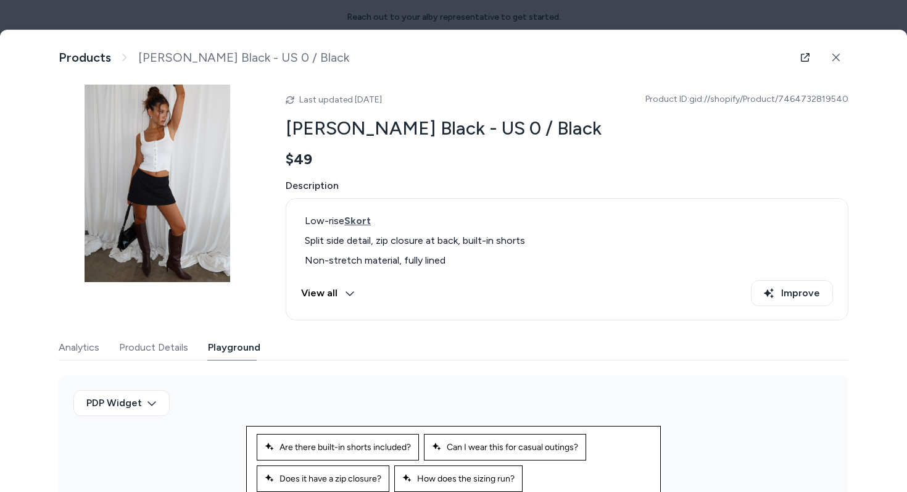
scroll to position [120, 0]
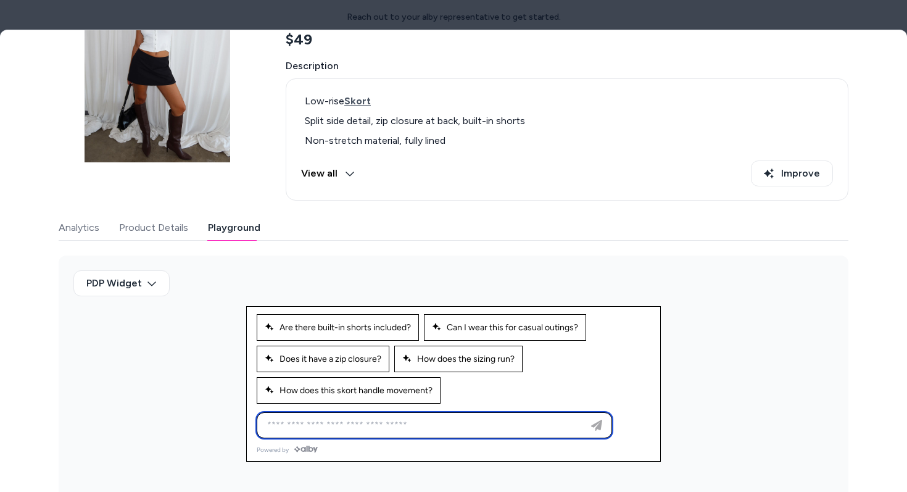
click at [300, 418] on input at bounding box center [422, 425] width 324 height 15
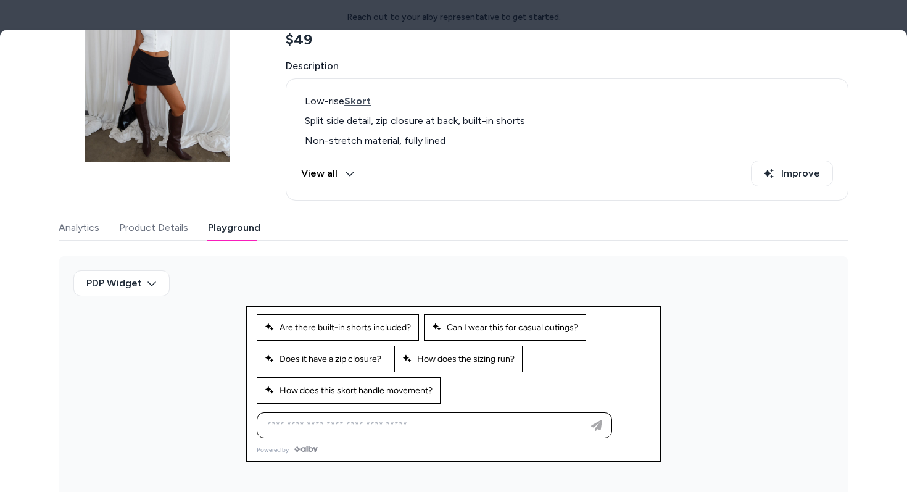
click at [173, 355] on div "PDP Widget" at bounding box center [453, 378] width 789 height 247
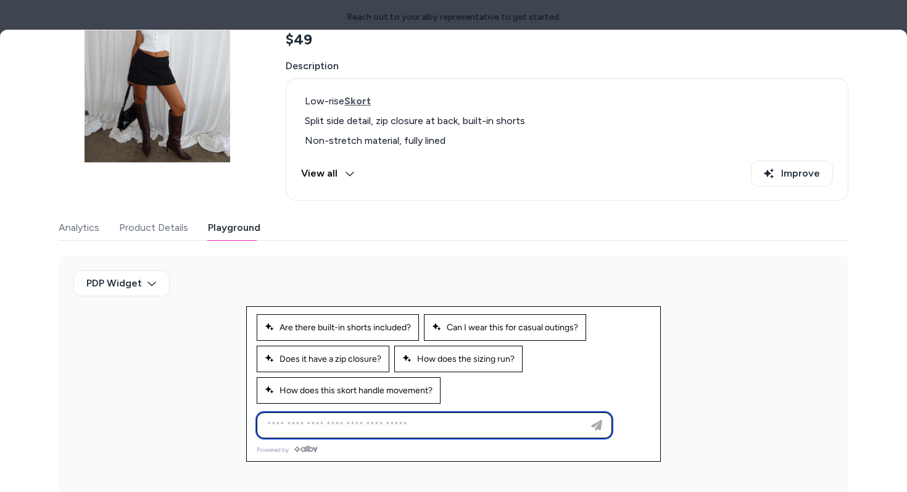
click at [396, 430] on input at bounding box center [422, 425] width 324 height 15
type input "**********"
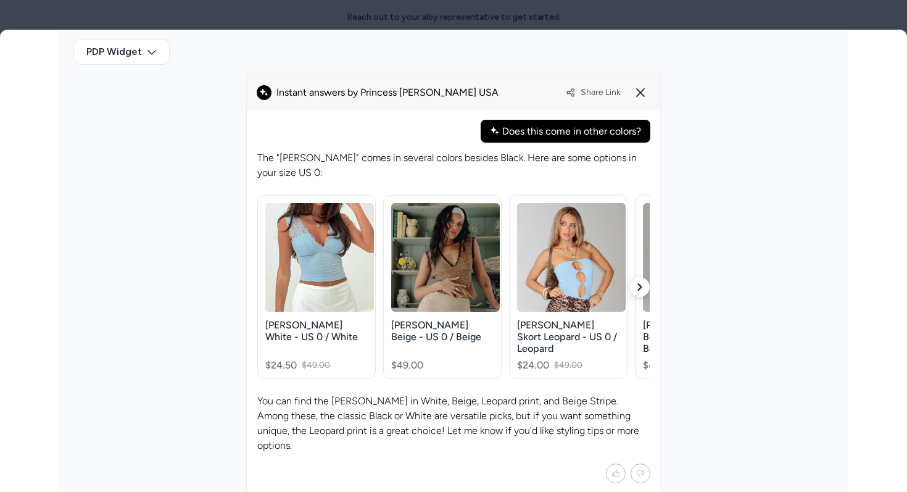
scroll to position [381, 0]
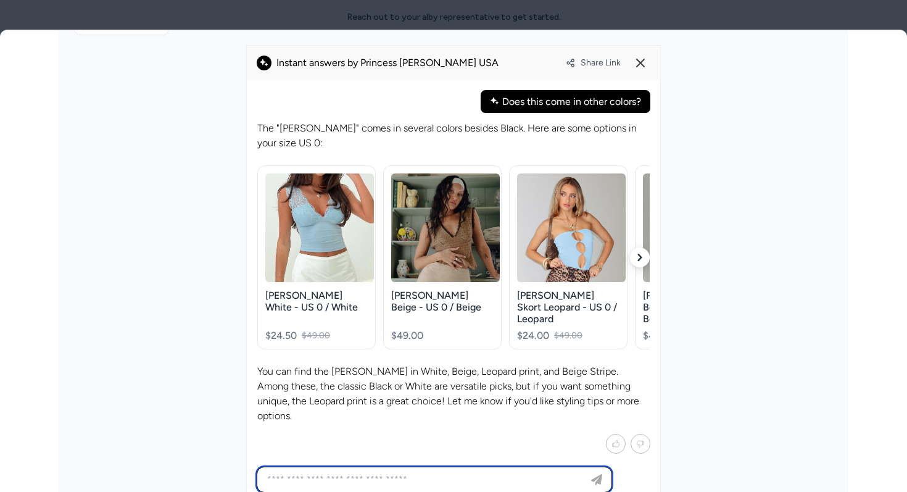
click at [636, 247] on button "button" at bounding box center [640, 257] width 20 height 20
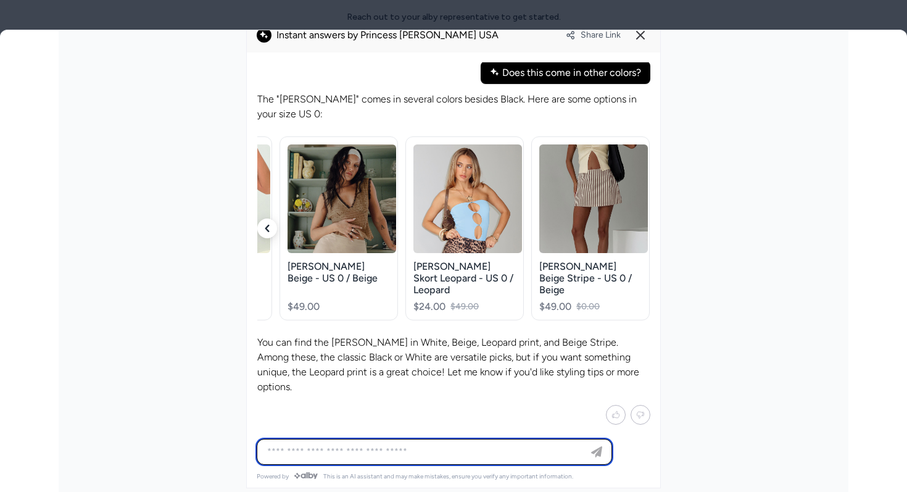
scroll to position [0, 0]
